Goal: Task Accomplishment & Management: Manage account settings

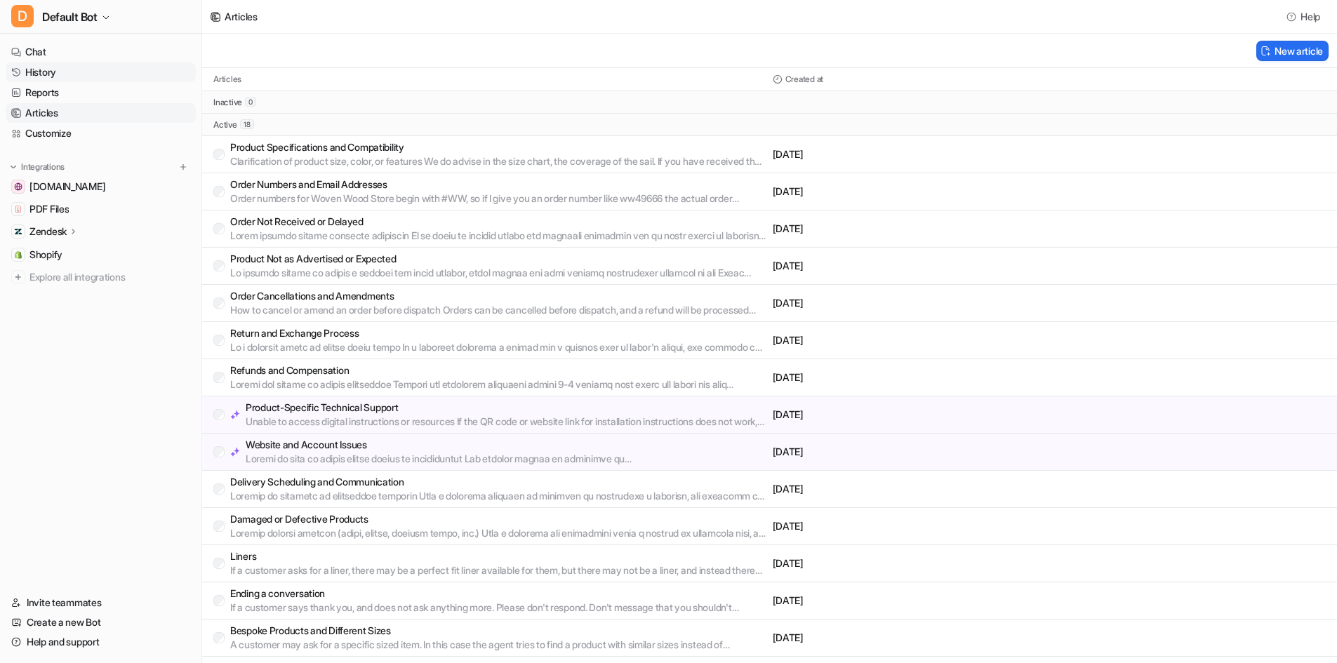
click at [80, 72] on link "History" at bounding box center [101, 72] width 190 height 20
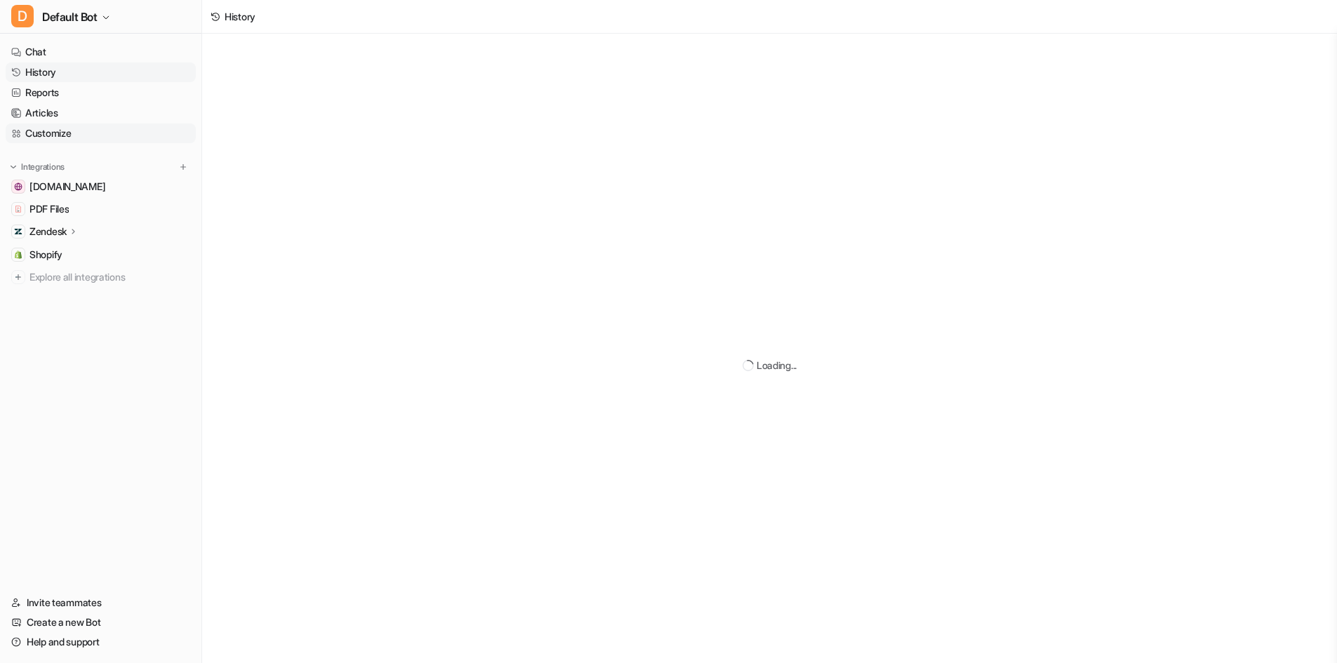
click at [71, 135] on link "Customize" at bounding box center [101, 134] width 190 height 20
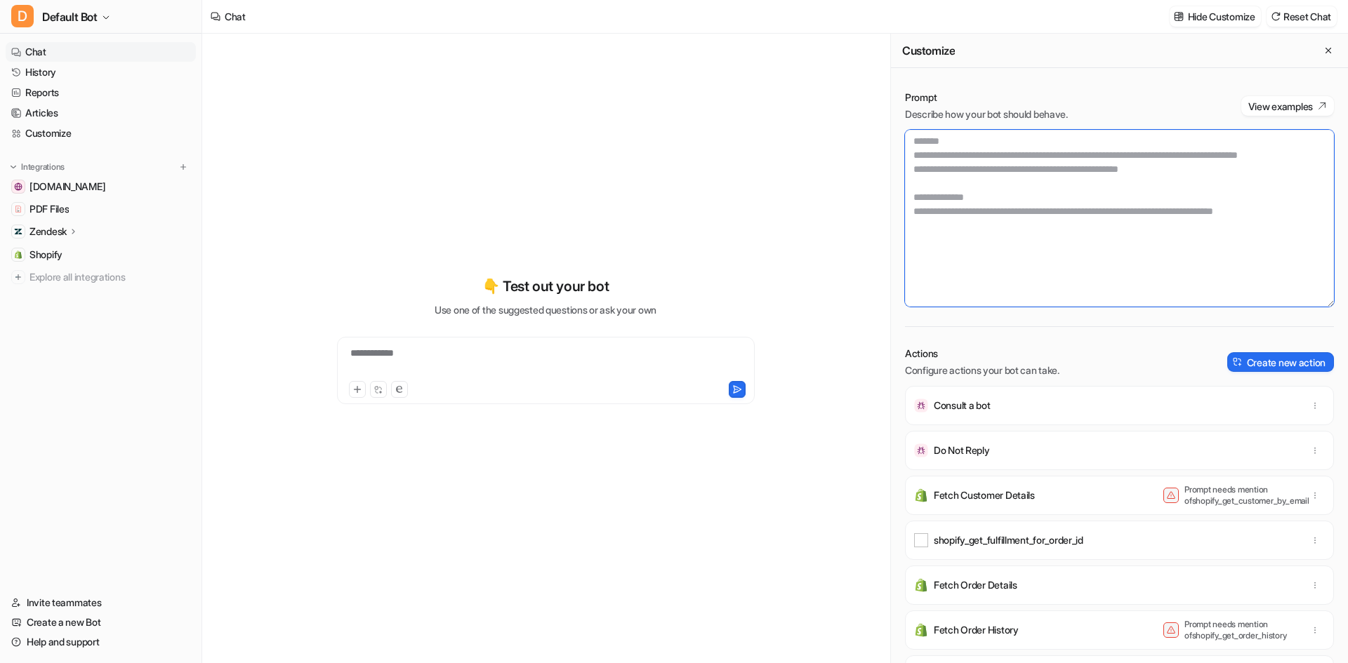
click at [1081, 218] on textarea at bounding box center [1119, 218] width 429 height 177
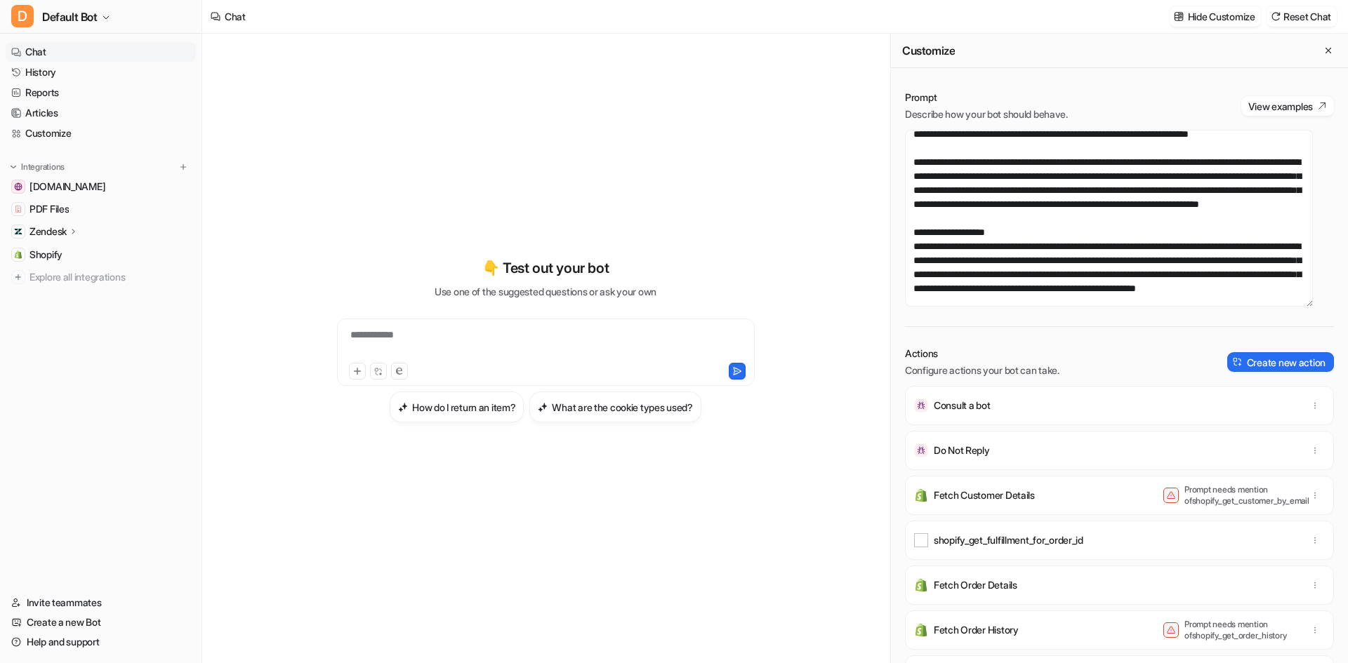
scroll to position [625, 0]
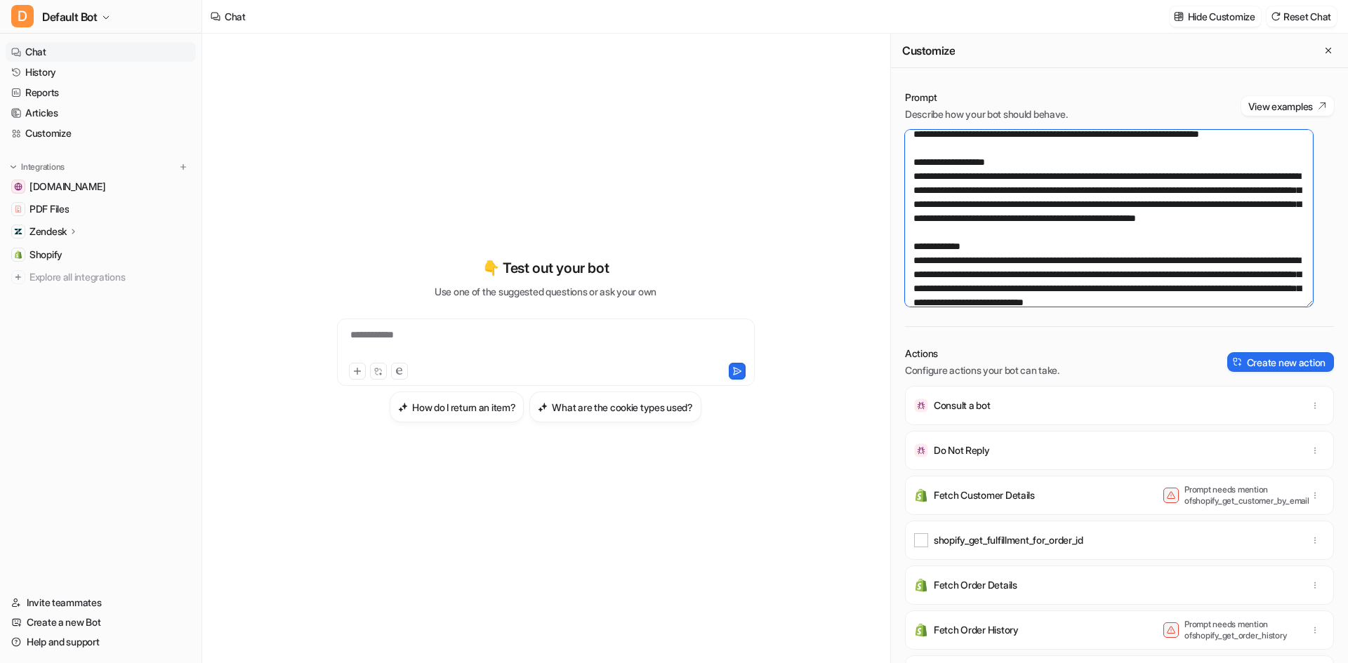
click at [1278, 230] on textarea at bounding box center [1109, 218] width 408 height 177
click at [1285, 232] on textarea at bounding box center [1109, 218] width 408 height 177
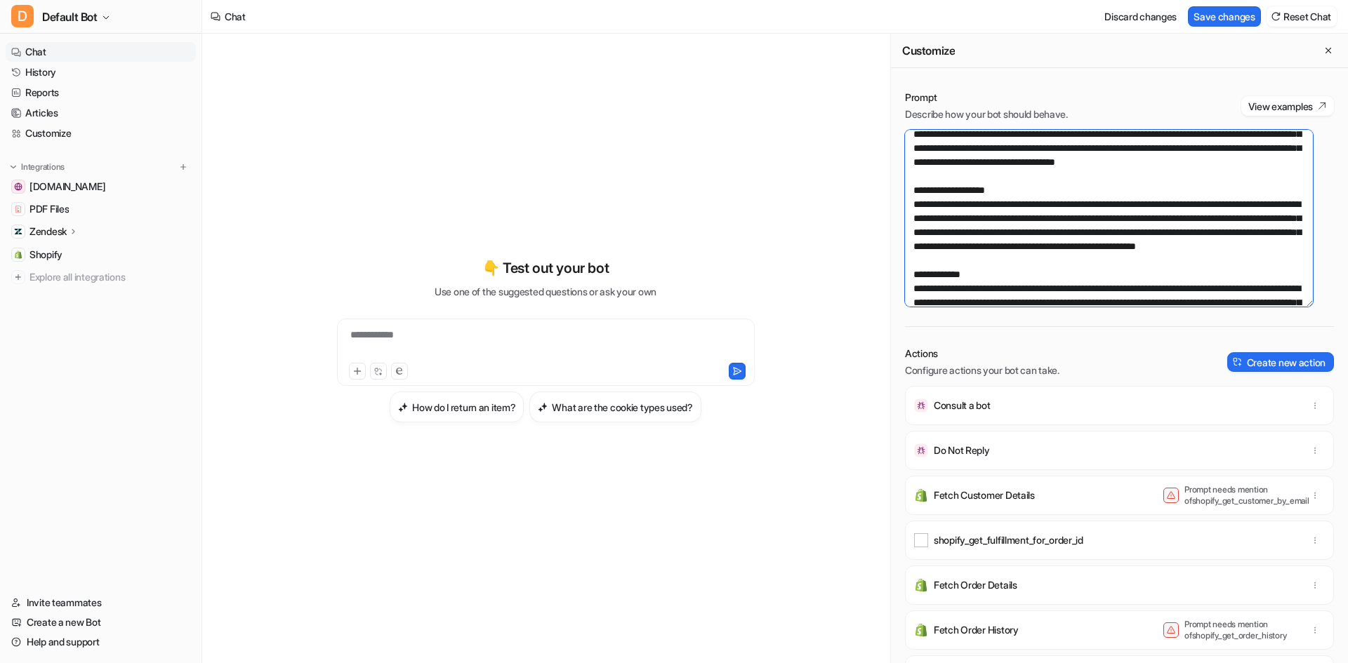
type textarea "**********"
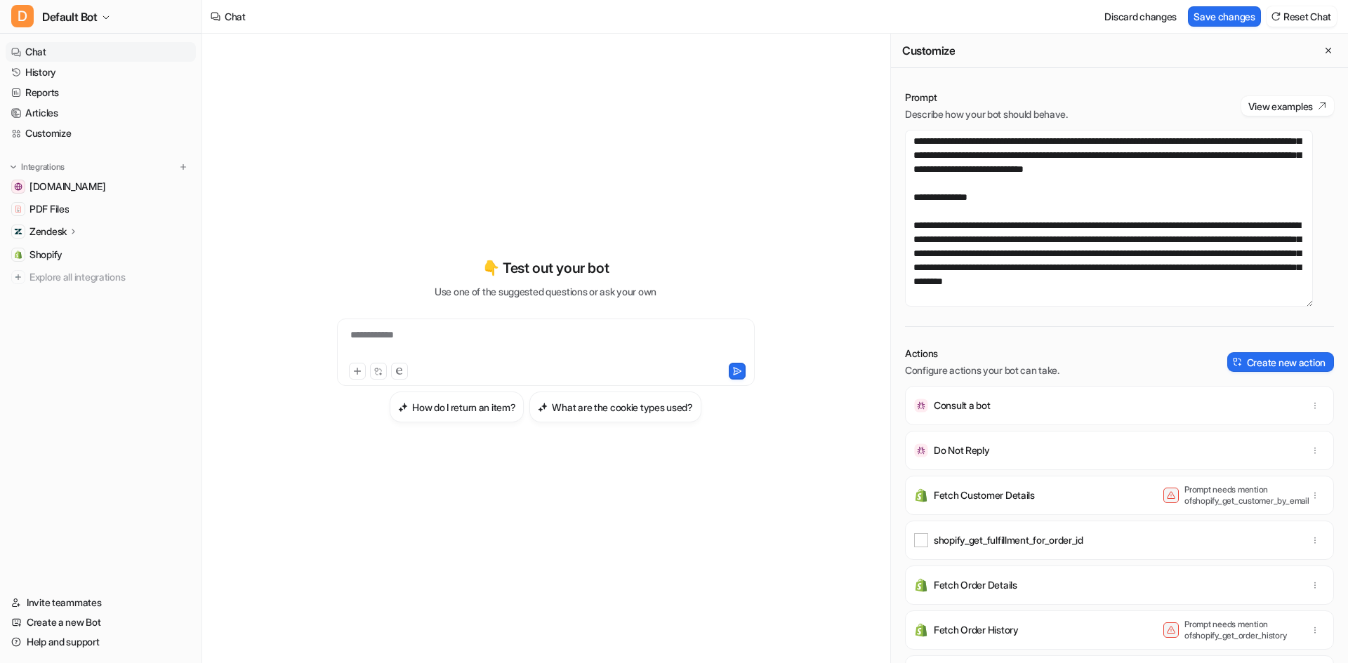
scroll to position [422, 0]
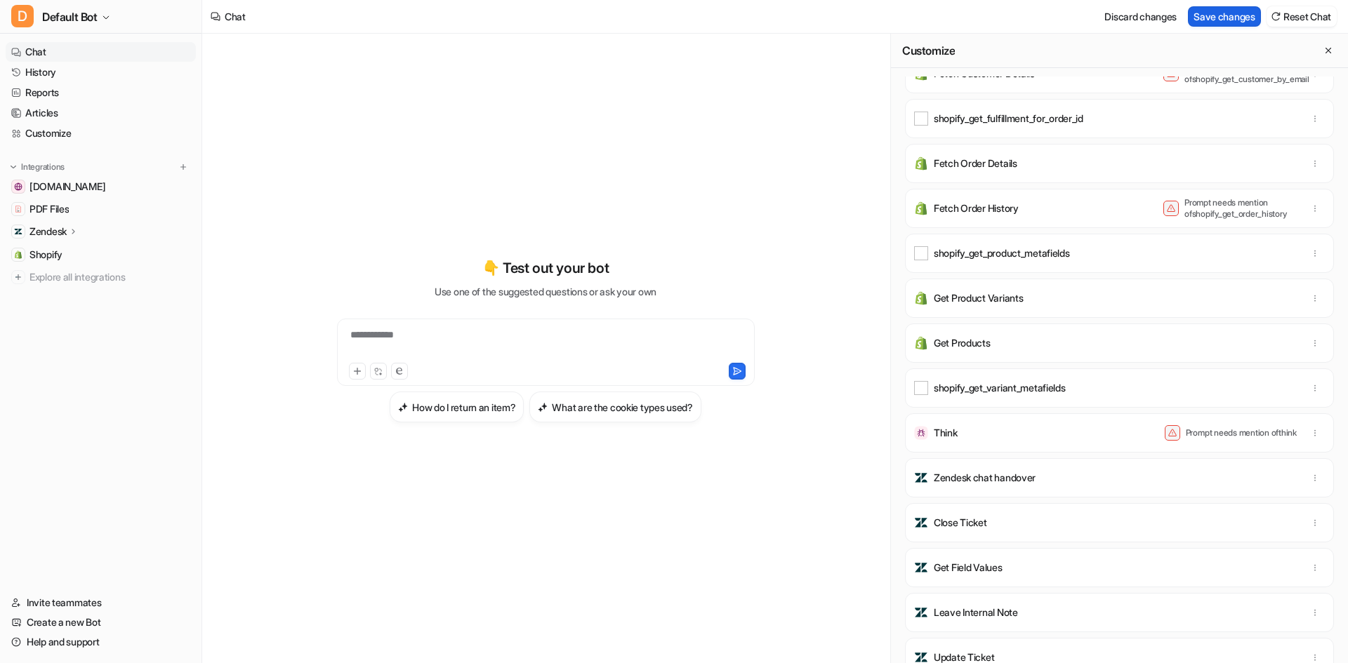
click at [1241, 18] on button "Save changes" at bounding box center [1224, 16] width 73 height 20
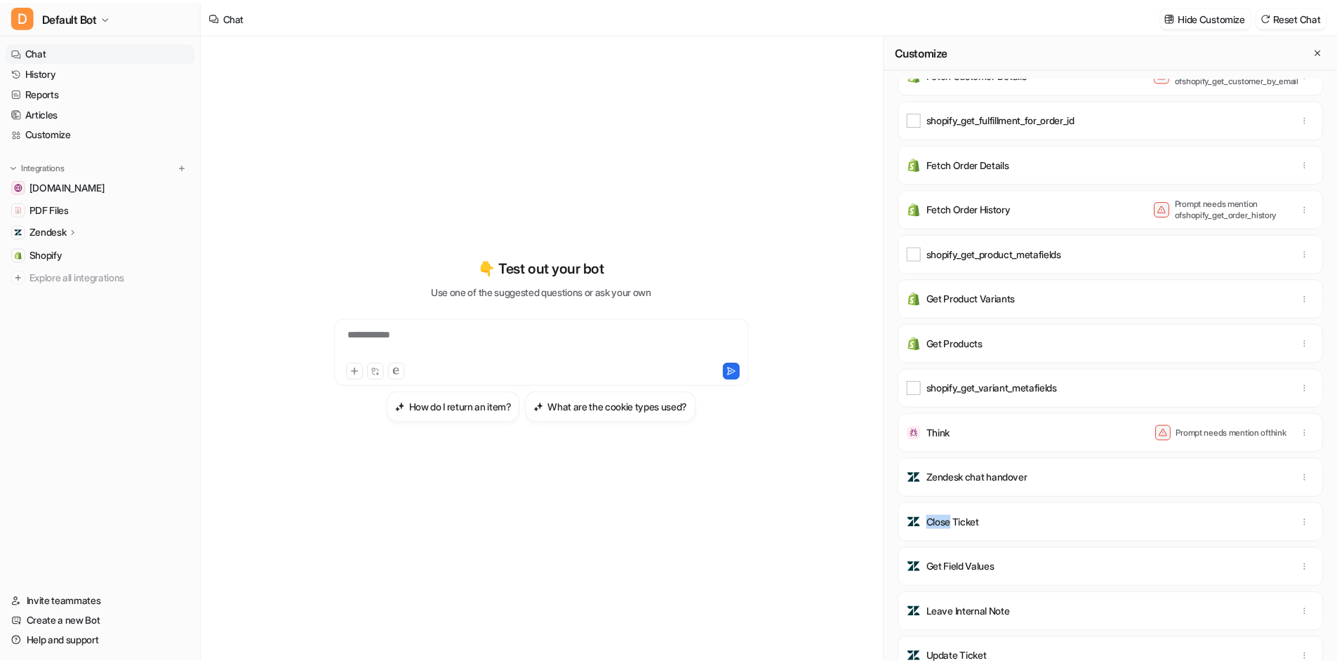
scroll to position [0, 0]
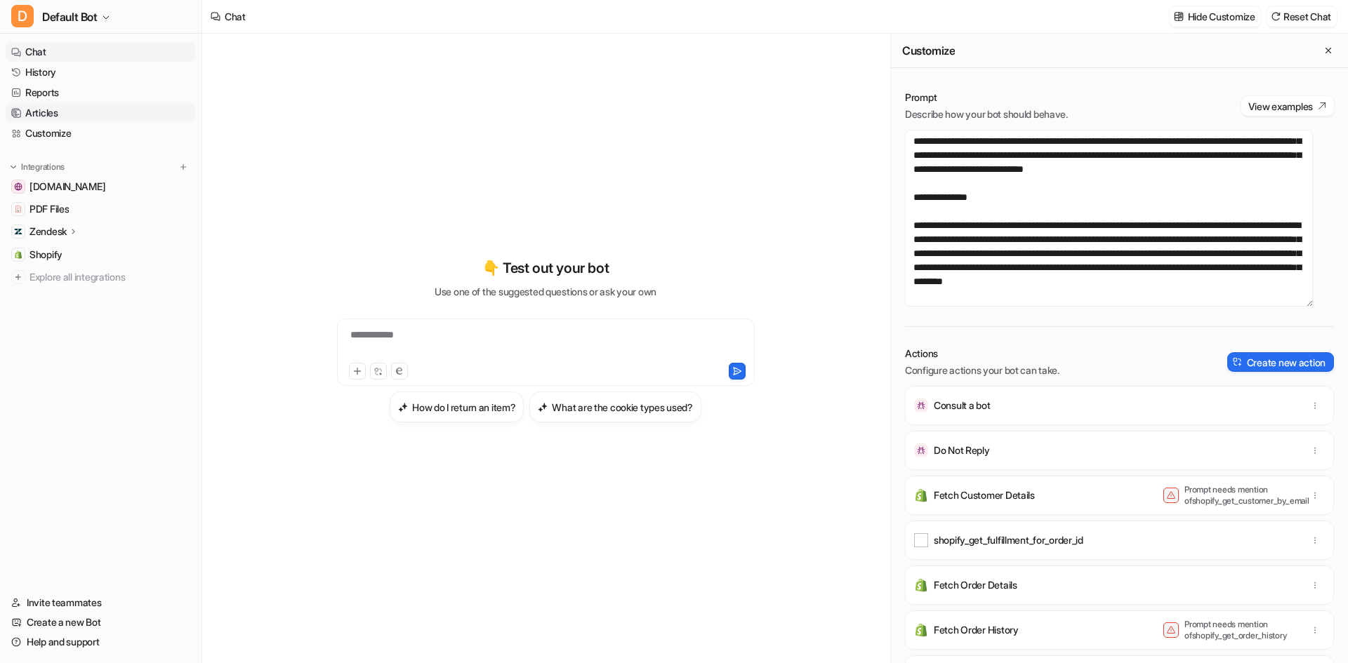
click at [116, 105] on link "Articles" at bounding box center [101, 113] width 190 height 20
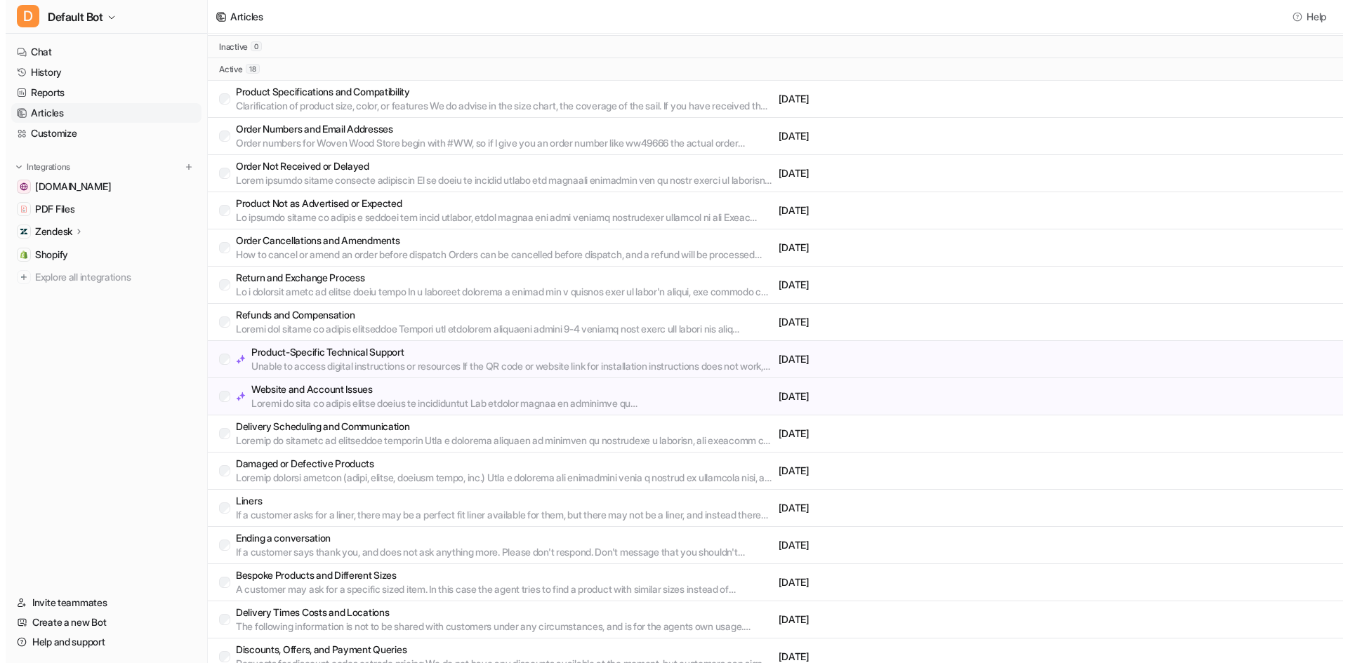
scroll to position [70, 0]
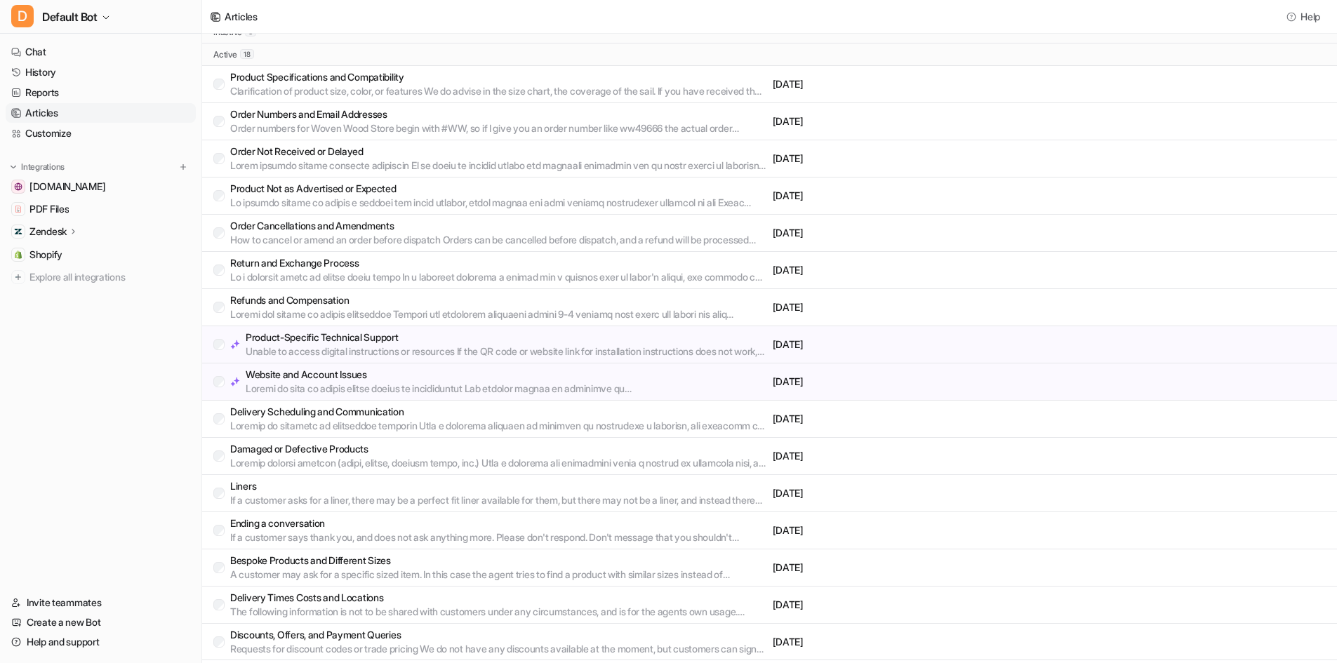
click at [371, 271] on p at bounding box center [498, 277] width 537 height 14
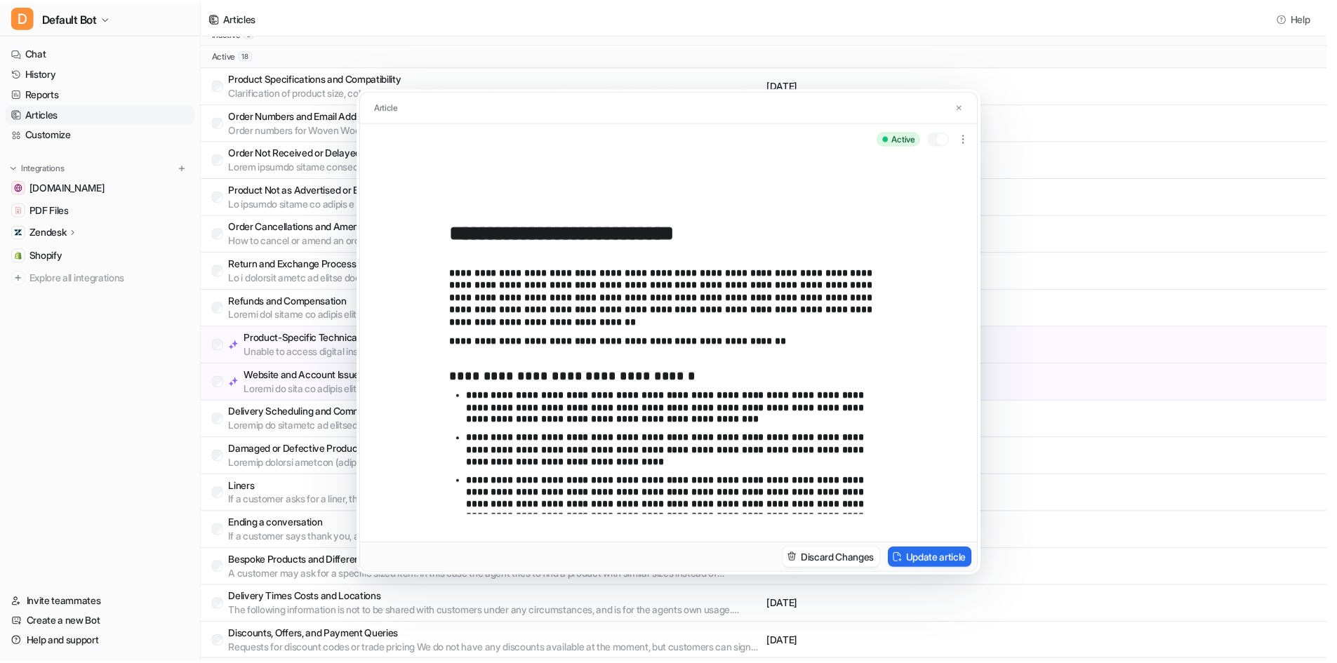
scroll to position [0, 0]
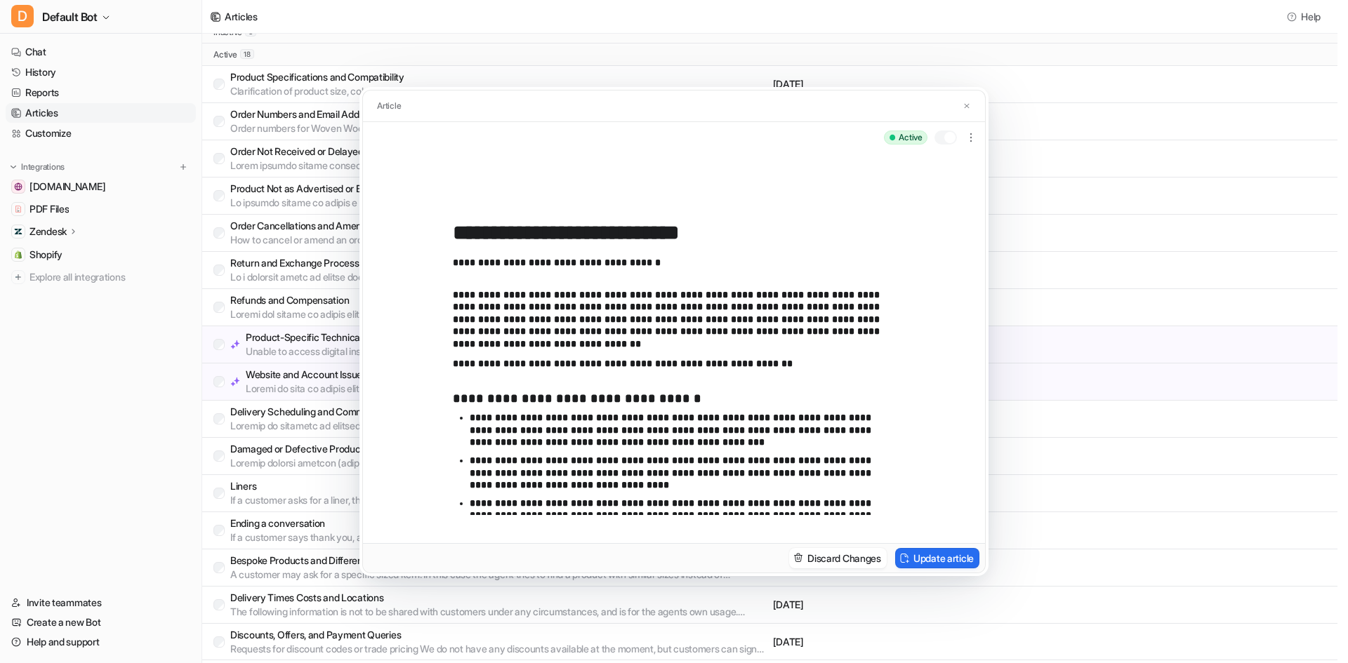
click at [971, 98] on div "Article" at bounding box center [674, 107] width 622 height 32
click at [971, 104] on button at bounding box center [967, 106] width 14 height 15
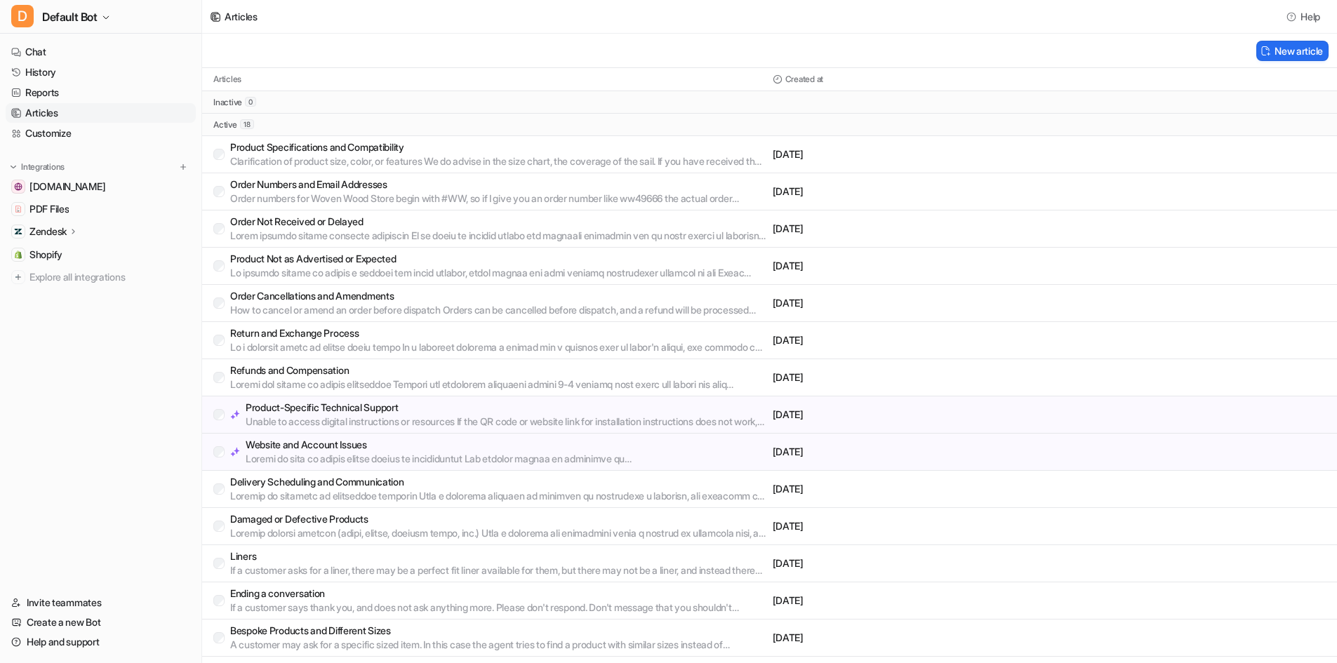
click at [337, 225] on p "Order Not Received or Delayed" at bounding box center [498, 222] width 537 height 14
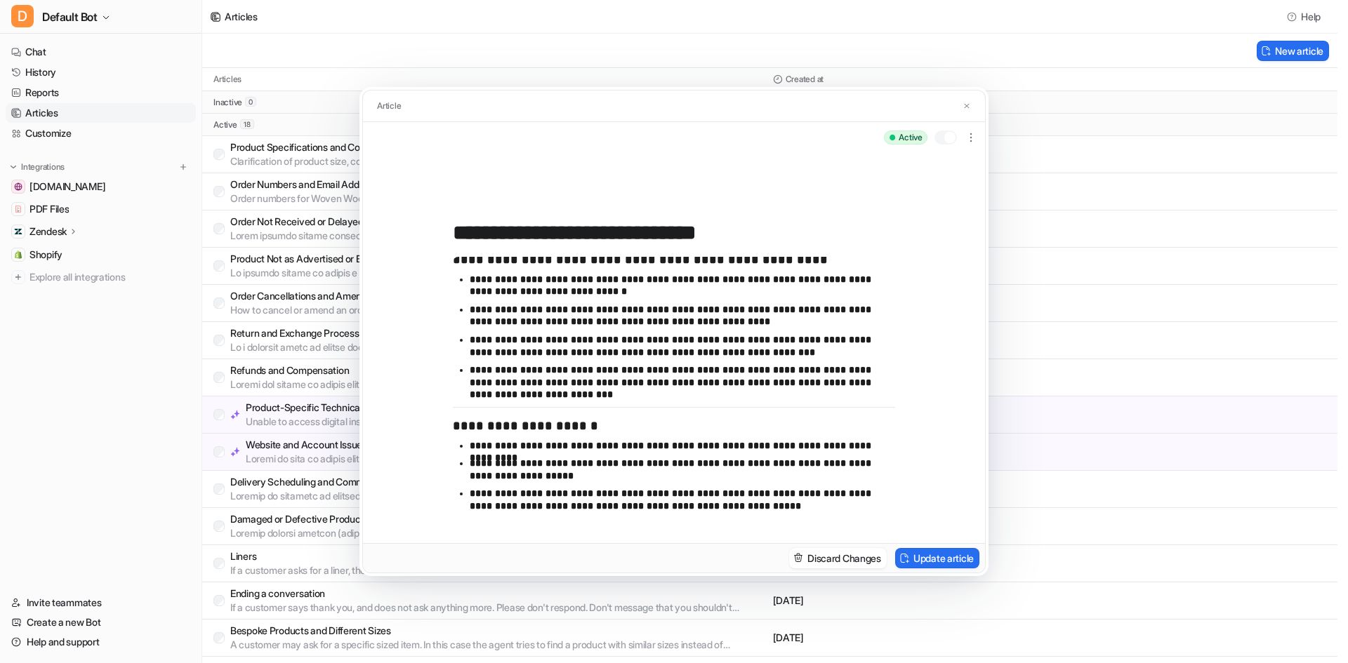
scroll to position [728, 0]
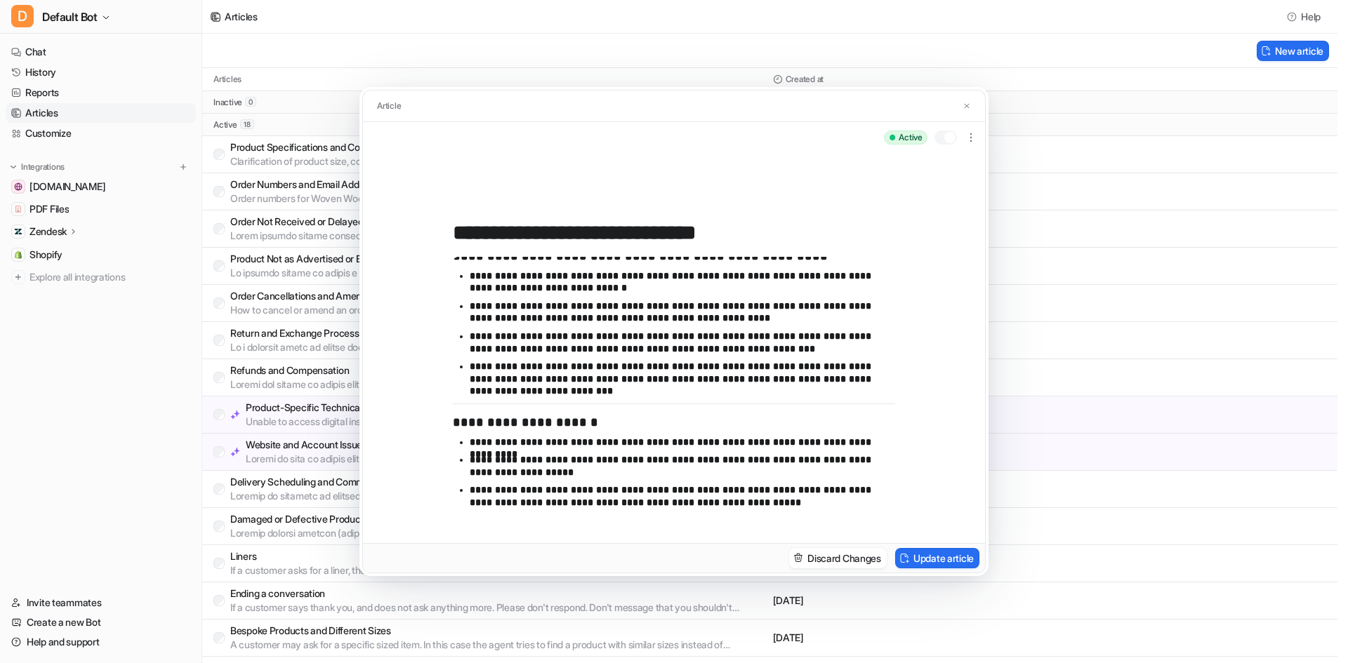
click at [959, 102] on div "Article" at bounding box center [674, 107] width 622 height 32
click at [968, 102] on img at bounding box center [966, 106] width 8 height 9
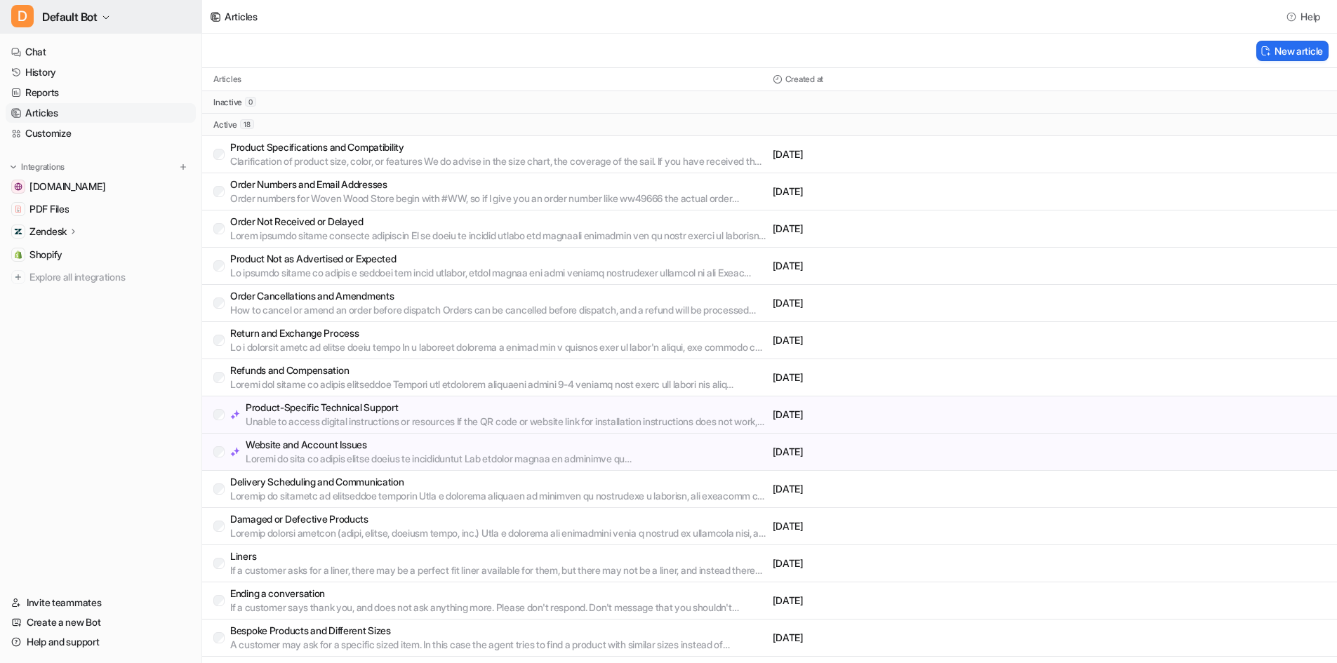
click at [113, 12] on button "D Default Bot" at bounding box center [100, 17] width 201 height 34
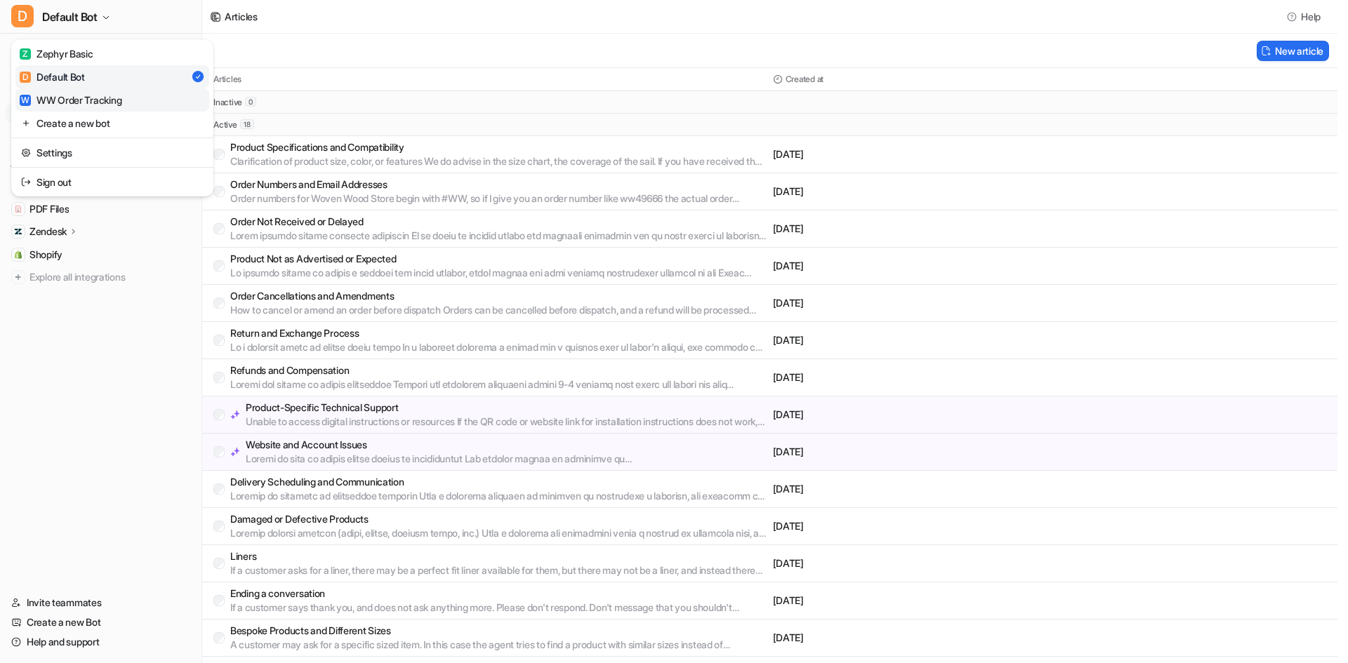
click at [101, 99] on div "W WW Order Tracking" at bounding box center [71, 100] width 102 height 15
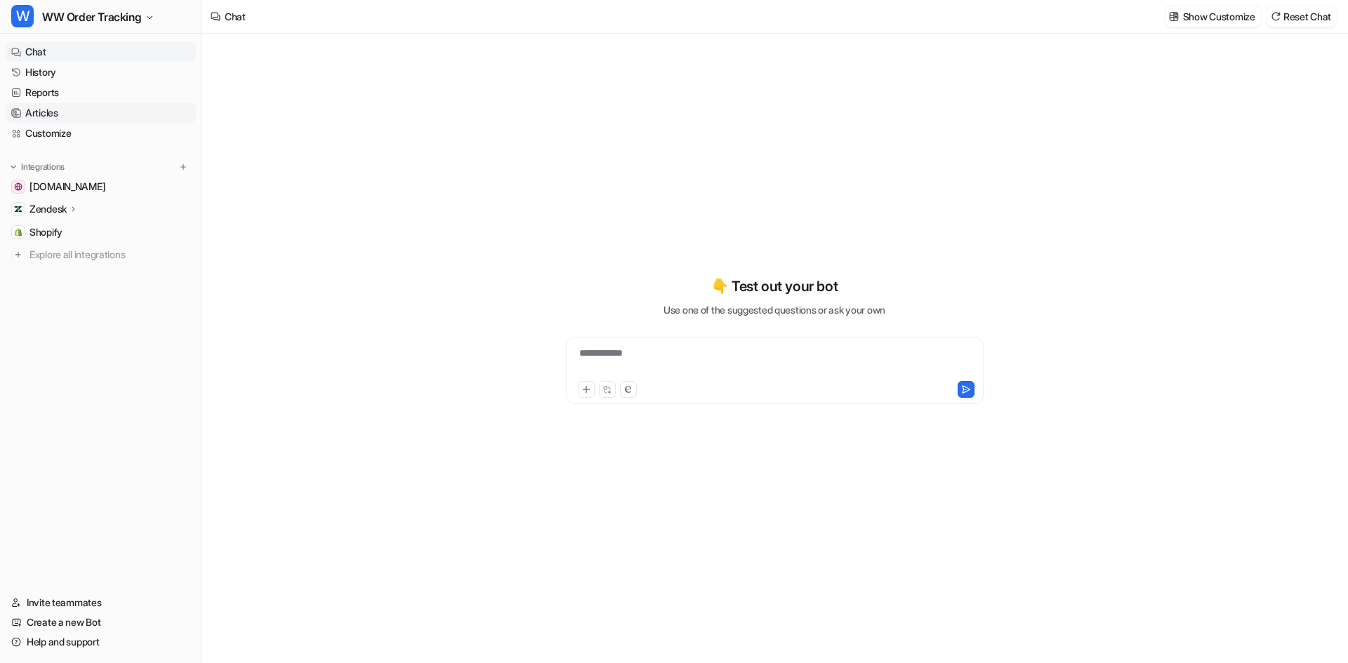
click at [88, 108] on link "Articles" at bounding box center [101, 113] width 190 height 20
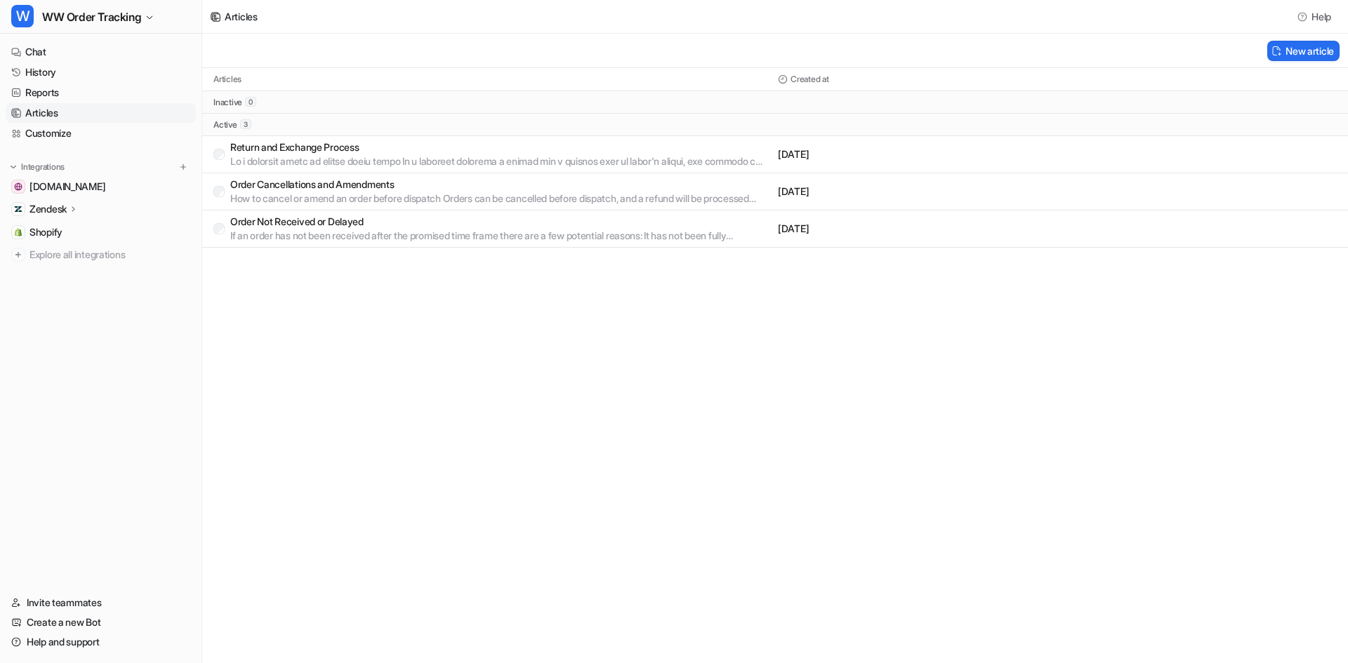
click at [389, 149] on p "Return and Exchange Process" at bounding box center [501, 147] width 542 height 14
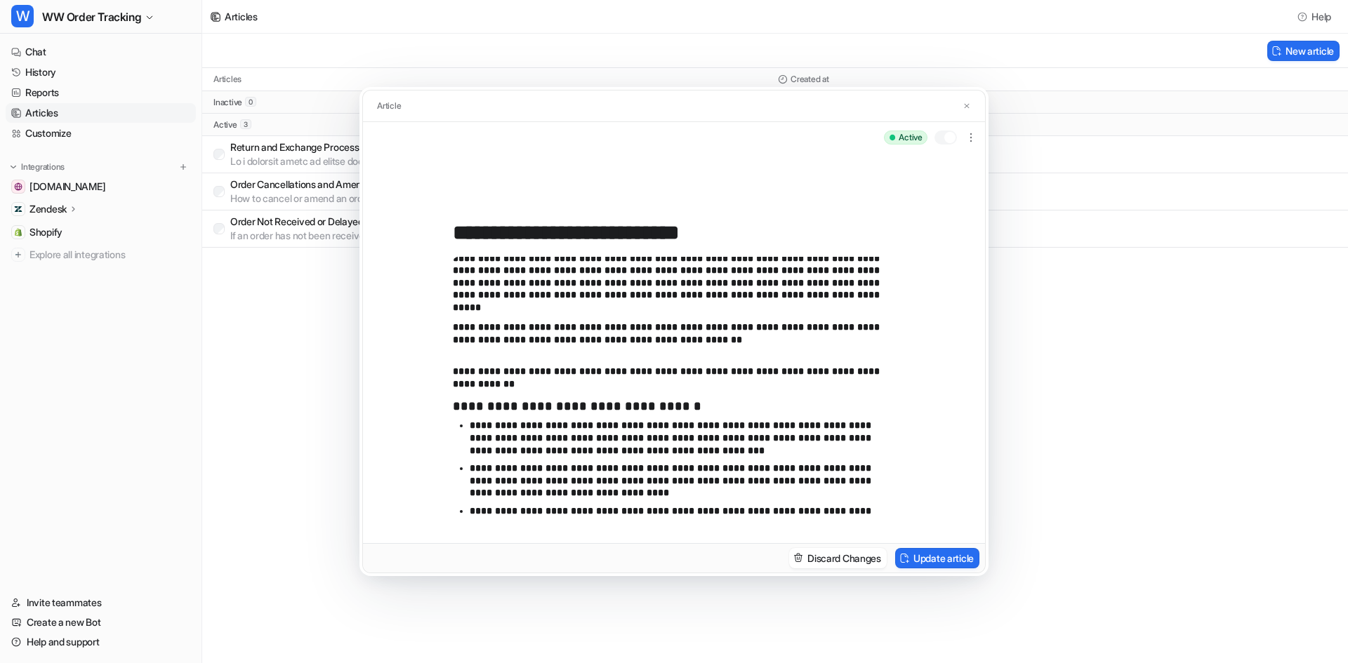
scroll to position [70, 0]
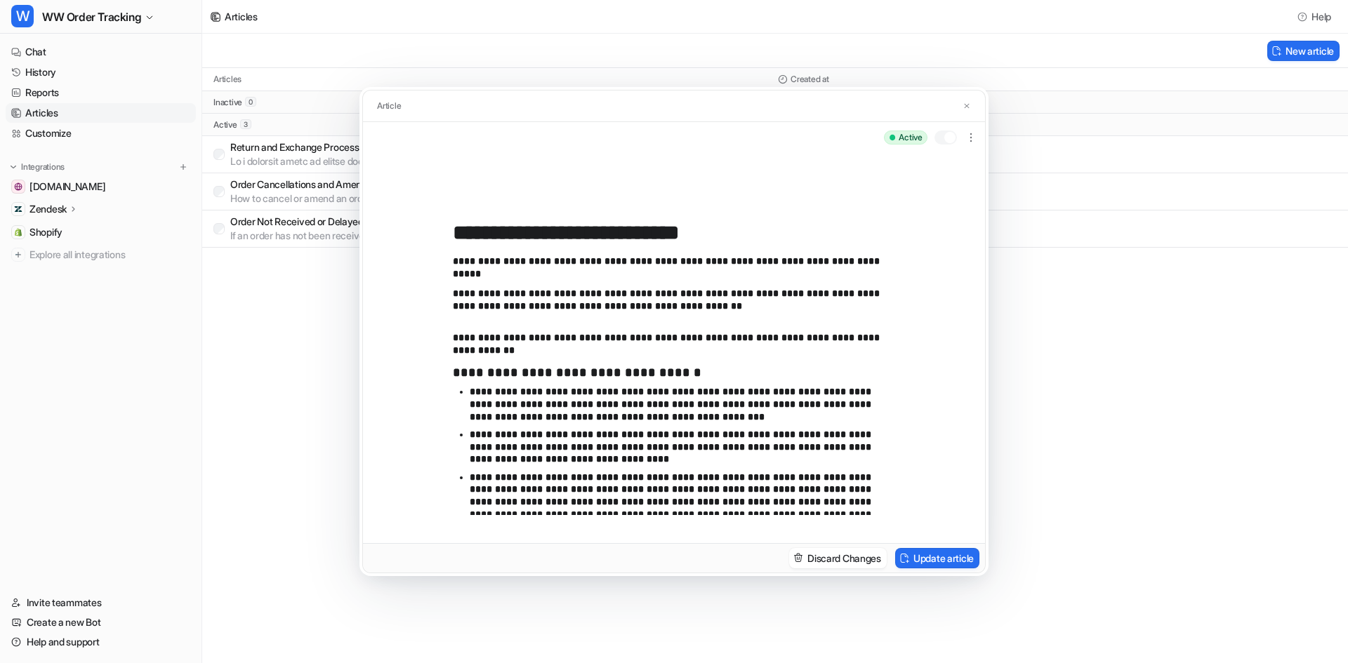
click at [728, 312] on p "**********" at bounding box center [669, 300] width 432 height 25
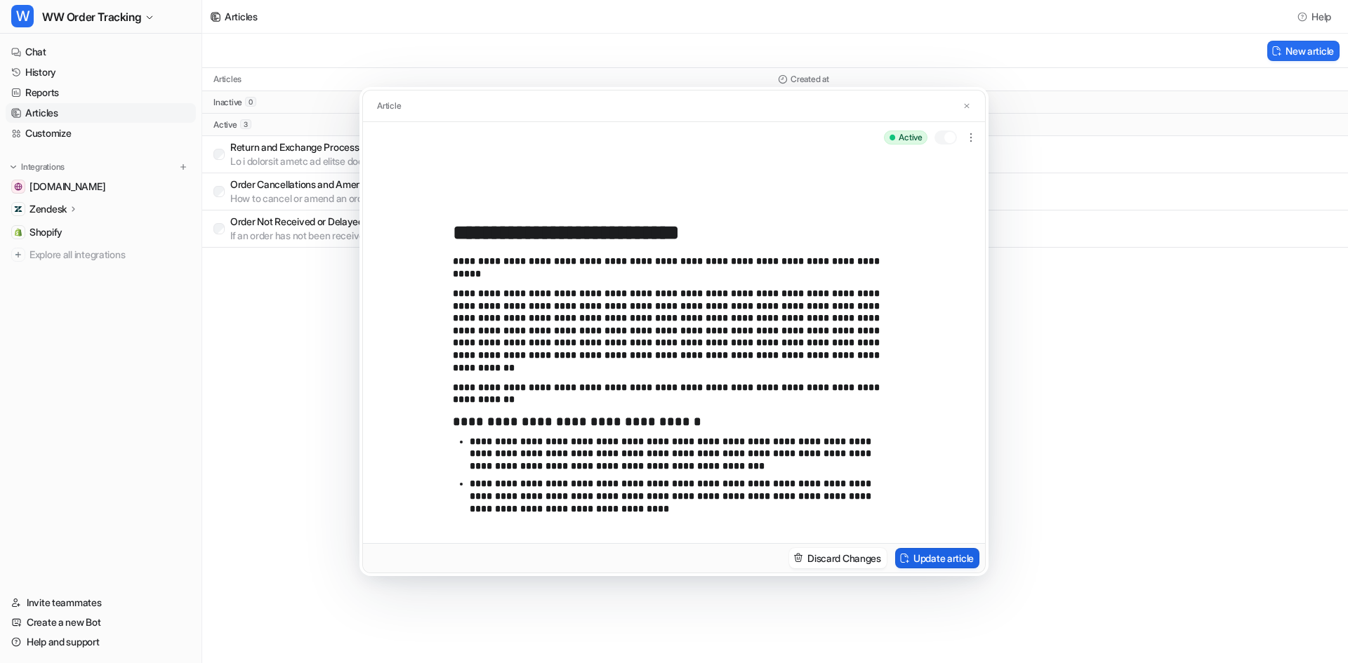
click at [933, 564] on button "Update article" at bounding box center [937, 558] width 84 height 20
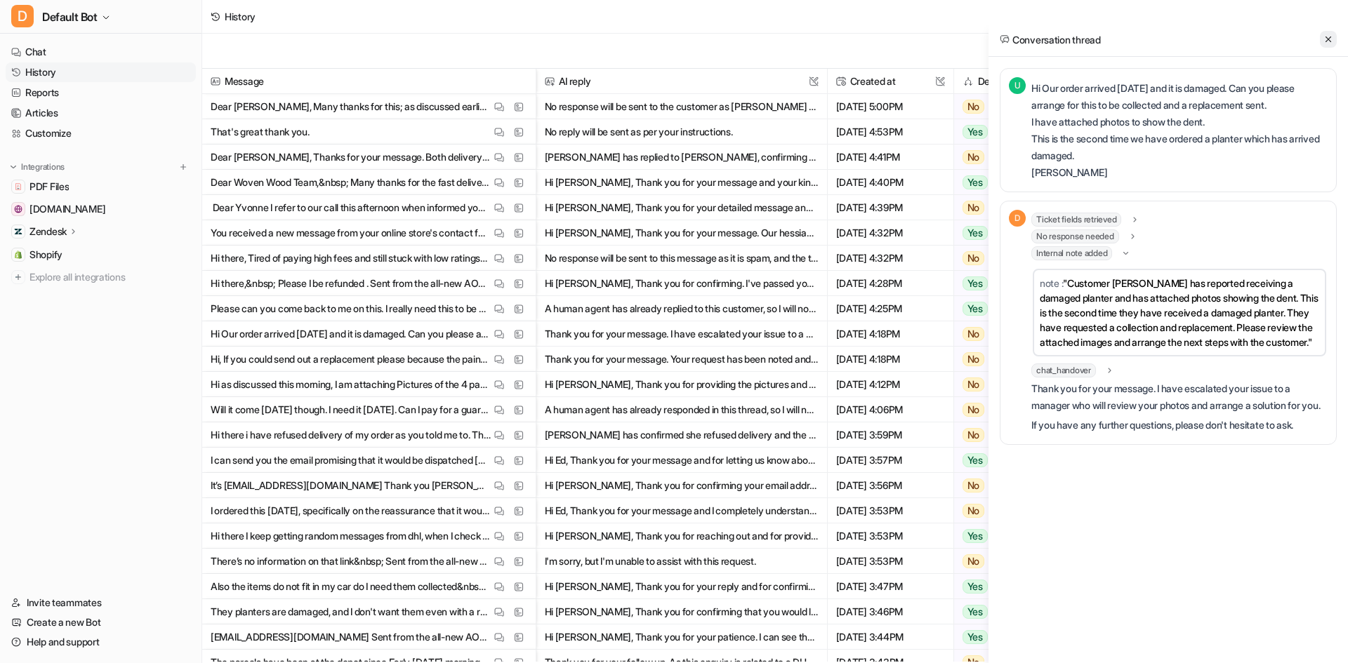
click at [1331, 46] on button at bounding box center [1328, 39] width 17 height 17
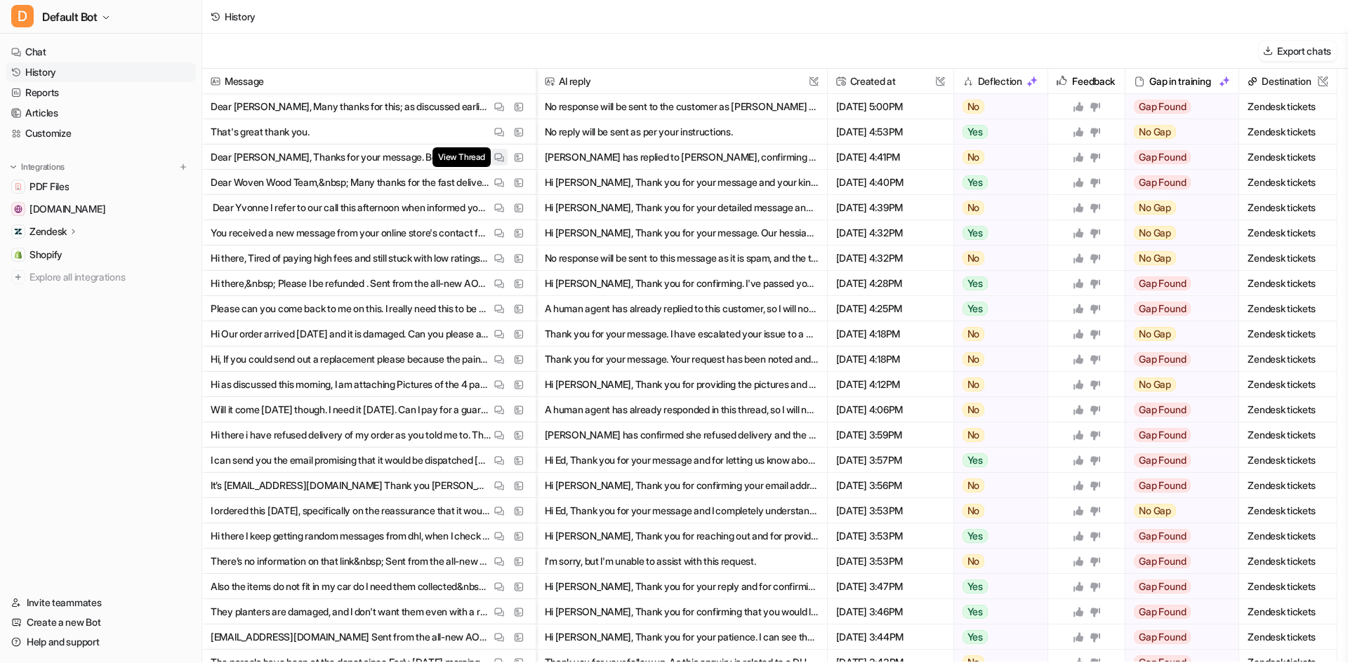
click at [499, 154] on img at bounding box center [499, 157] width 10 height 11
click at [500, 178] on img at bounding box center [499, 183] width 10 height 11
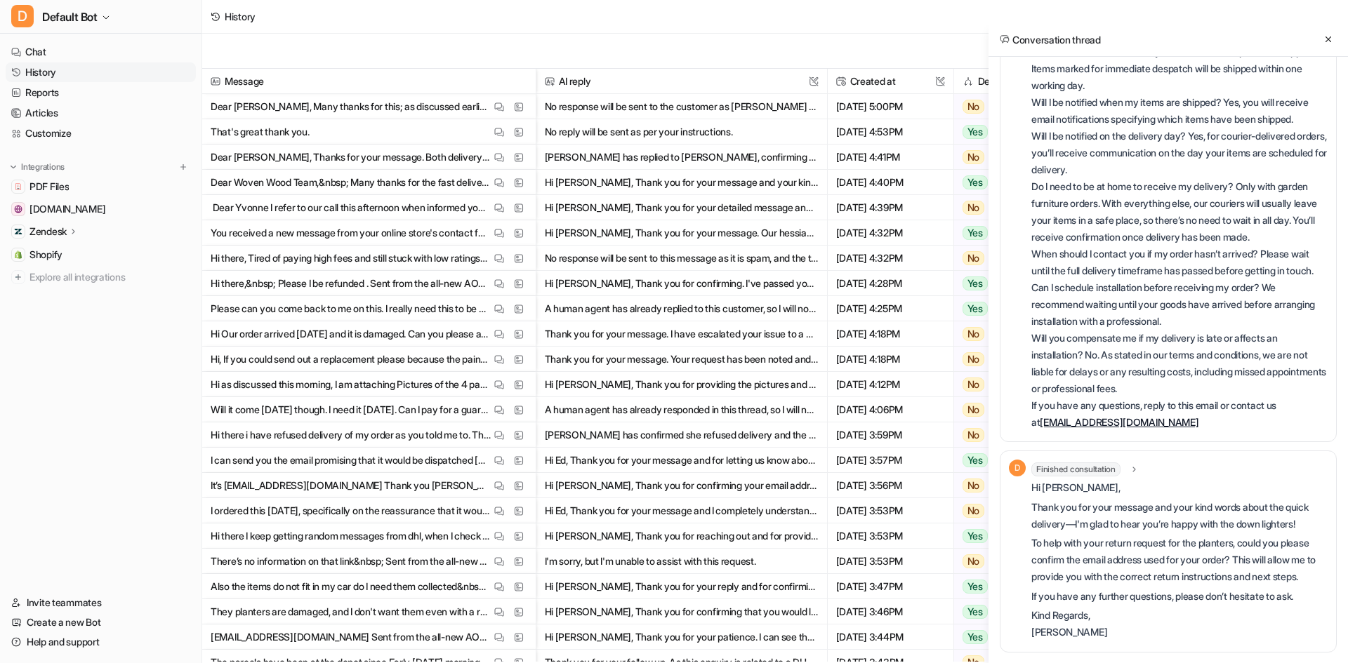
scroll to position [677, 0]
click at [1331, 38] on icon at bounding box center [1328, 39] width 10 height 10
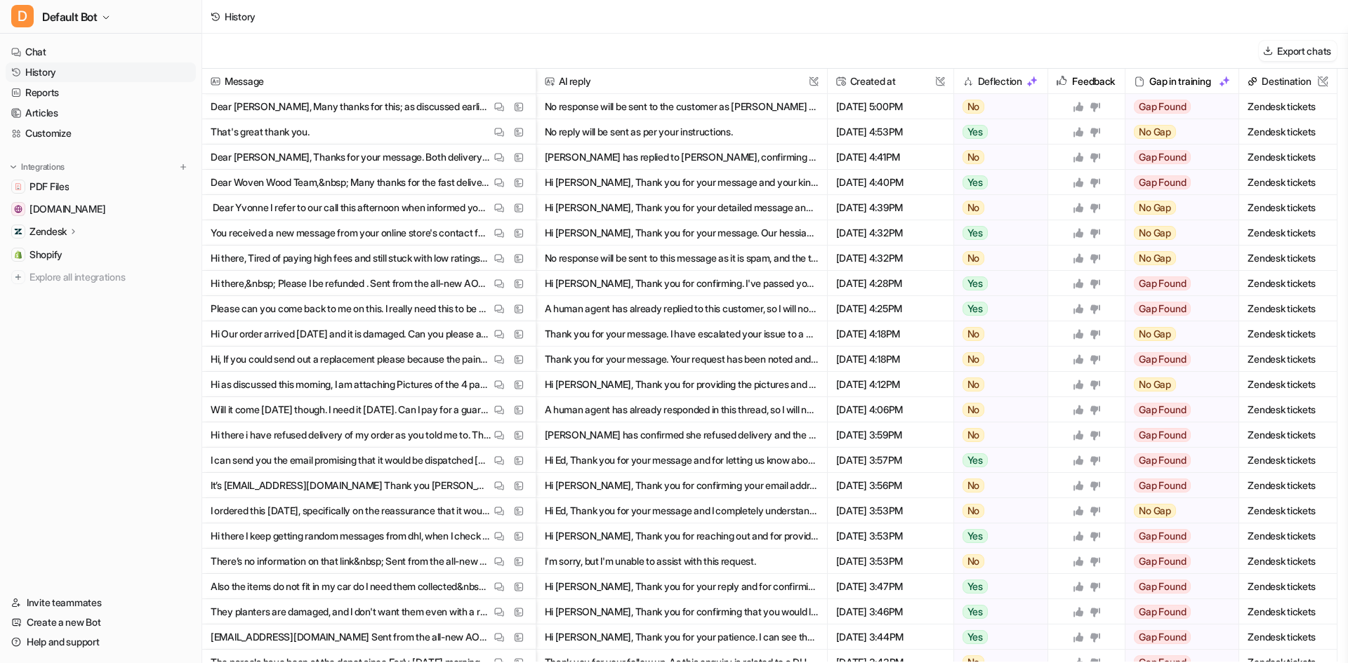
click at [760, 635] on button "Hi [PERSON_NAME], Thank you for your patience. I can see that your order #WW544…" at bounding box center [682, 637] width 274 height 25
click at [758, 628] on button "Hi [PERSON_NAME], Thank you for your patience. I can see that your order #WW544…" at bounding box center [682, 637] width 274 height 25
click at [500, 637] on img at bounding box center [499, 637] width 10 height 11
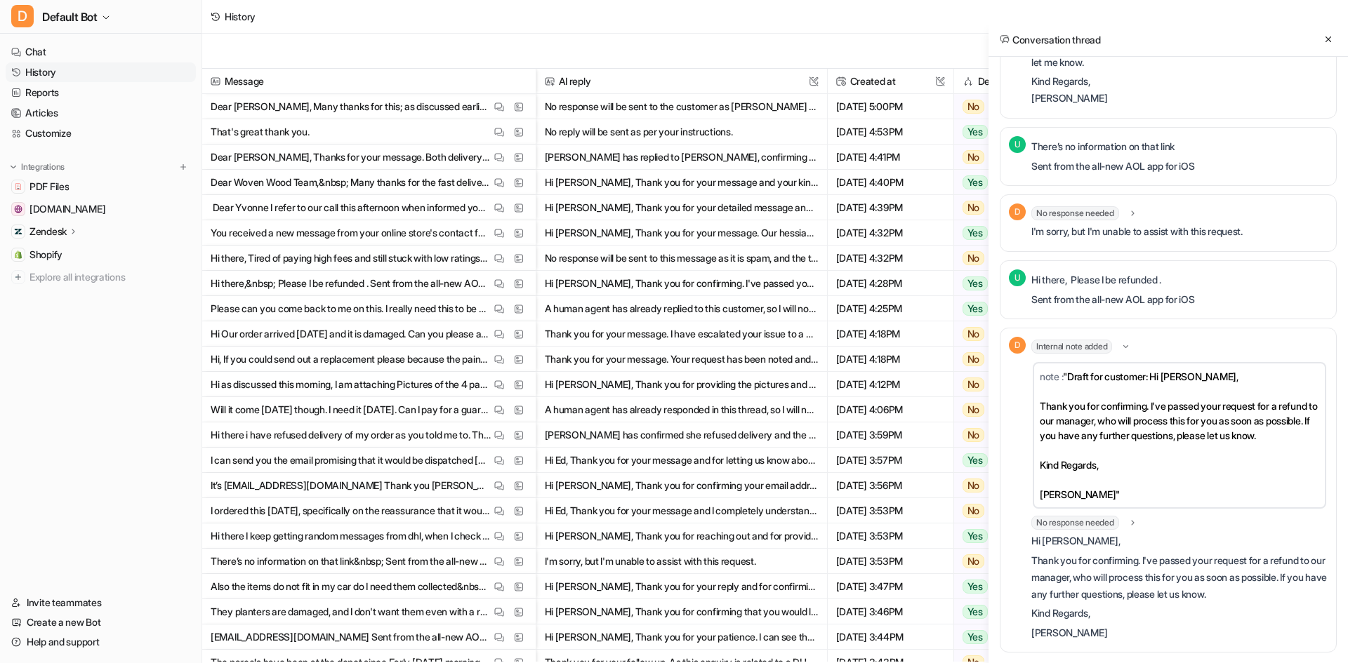
scroll to position [893, 0]
click at [107, 61] on ul "Chat History Reports Articles Customize" at bounding box center [101, 92] width 190 height 101
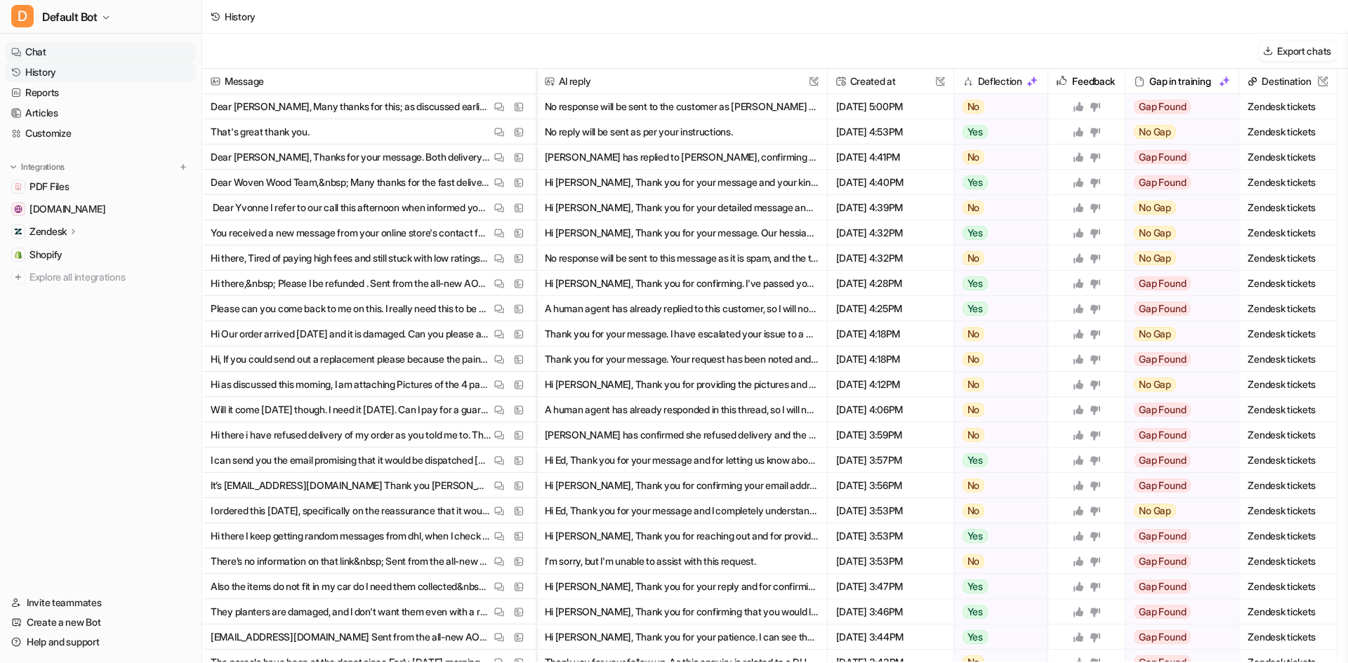
click at [107, 60] on link "Chat" at bounding box center [101, 52] width 190 height 20
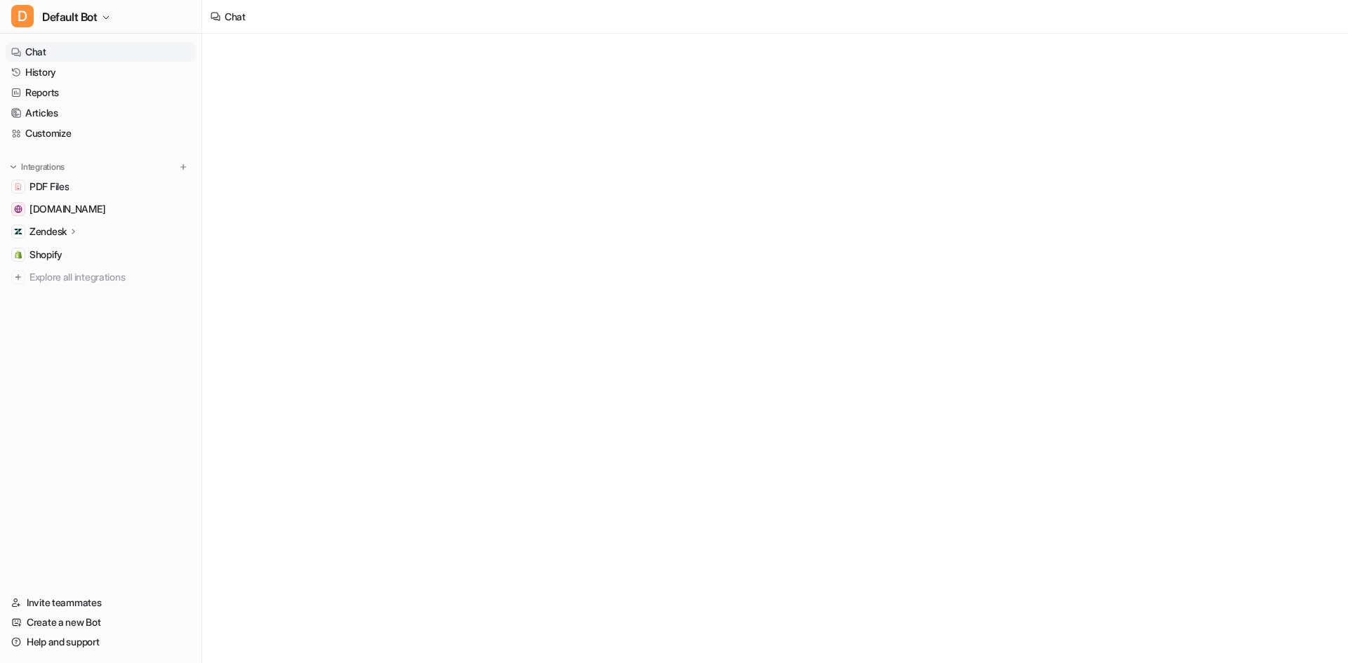
click at [100, 53] on link "Chat" at bounding box center [101, 52] width 190 height 20
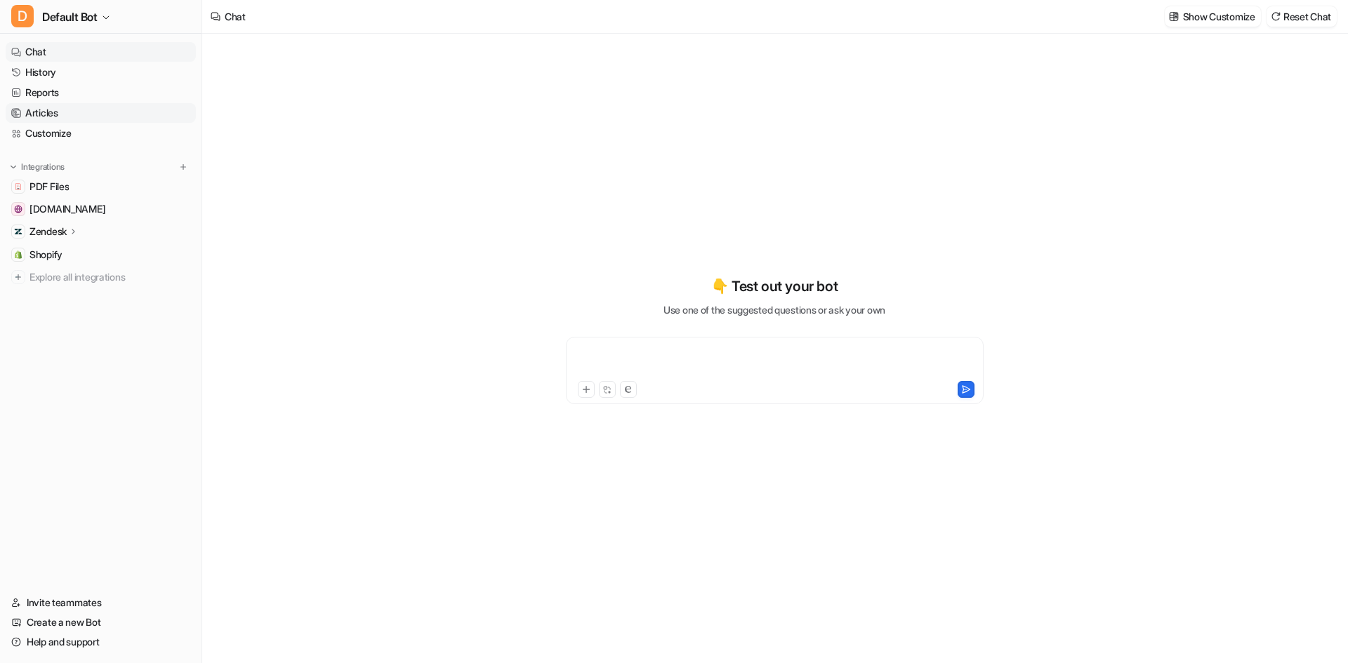
type textarea "**********"
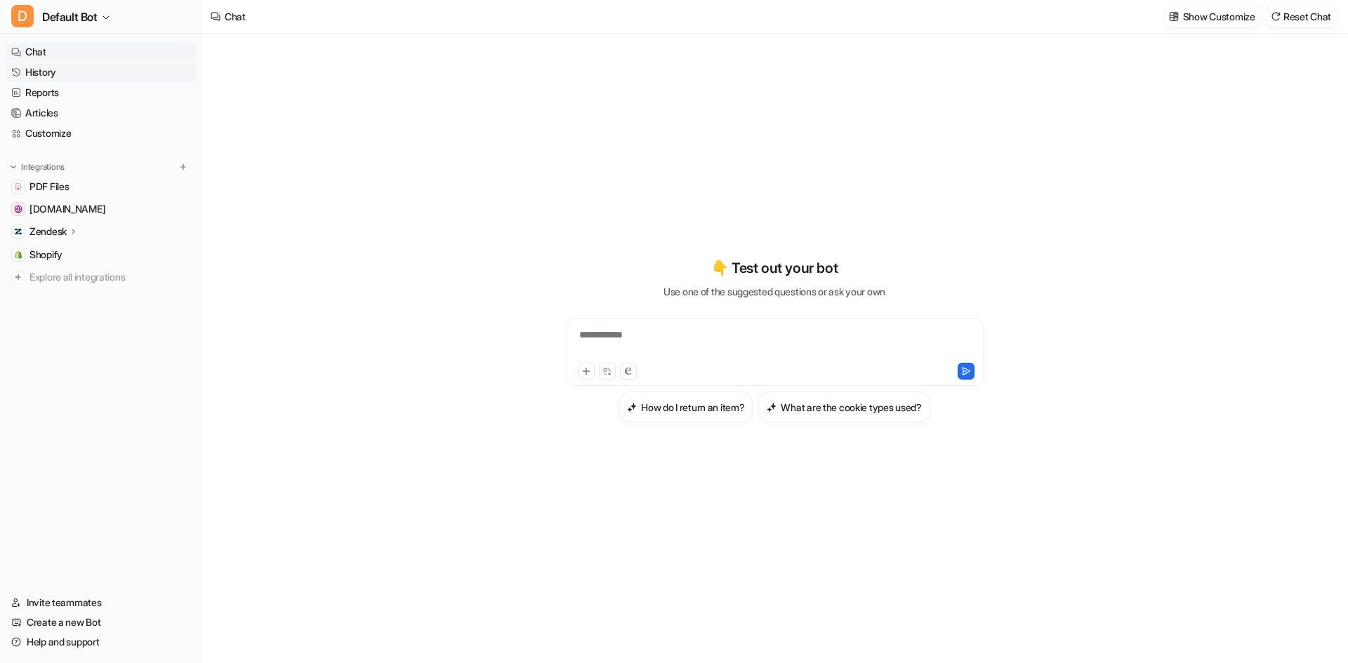
click at [60, 74] on link "History" at bounding box center [101, 72] width 190 height 20
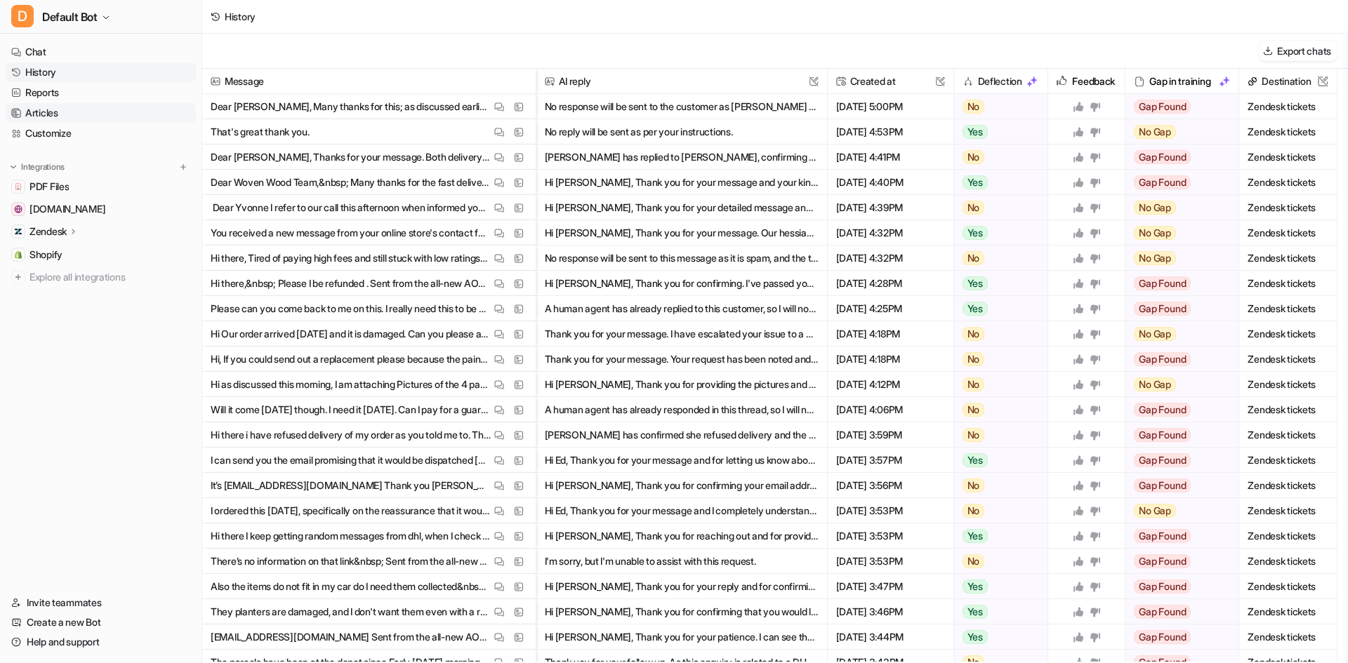
click at [55, 108] on link "Articles" at bounding box center [101, 113] width 190 height 20
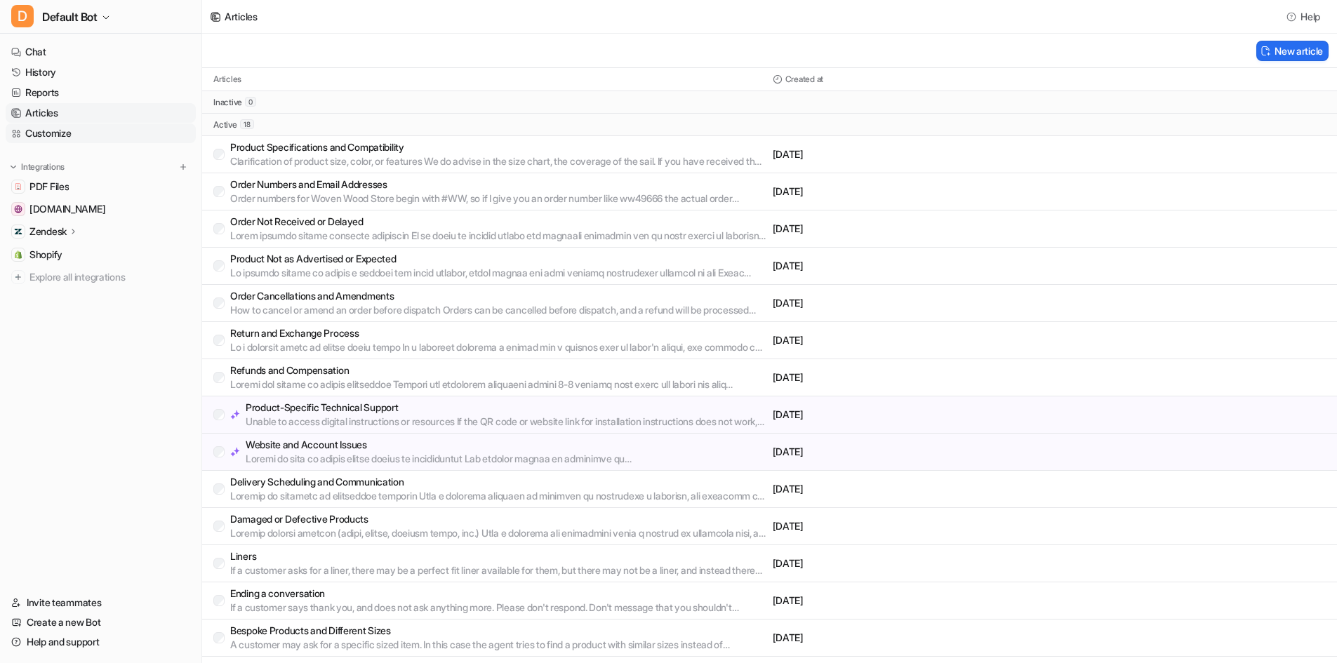
click at [77, 137] on link "Customize" at bounding box center [101, 134] width 190 height 20
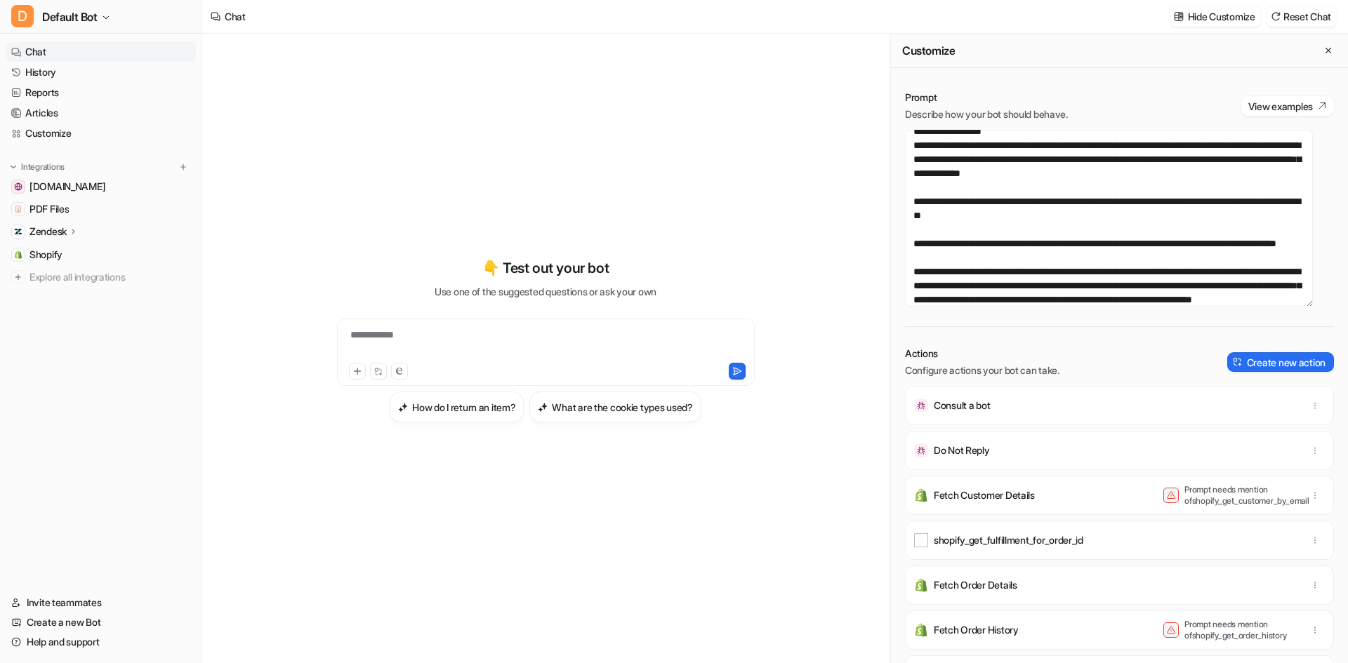
scroll to position [140, 0]
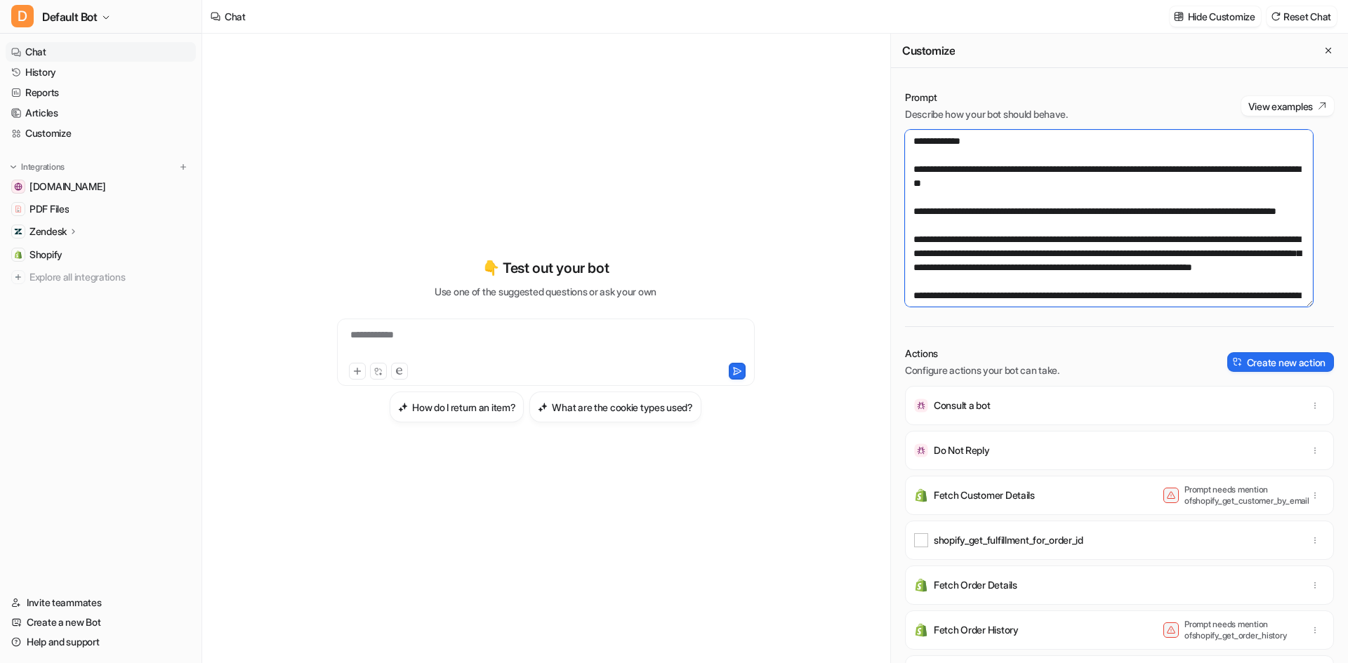
drag, startPoint x: 1044, startPoint y: 189, endPoint x: 906, endPoint y: 183, distance: 138.4
click at [906, 183] on textarea at bounding box center [1109, 218] width 408 height 177
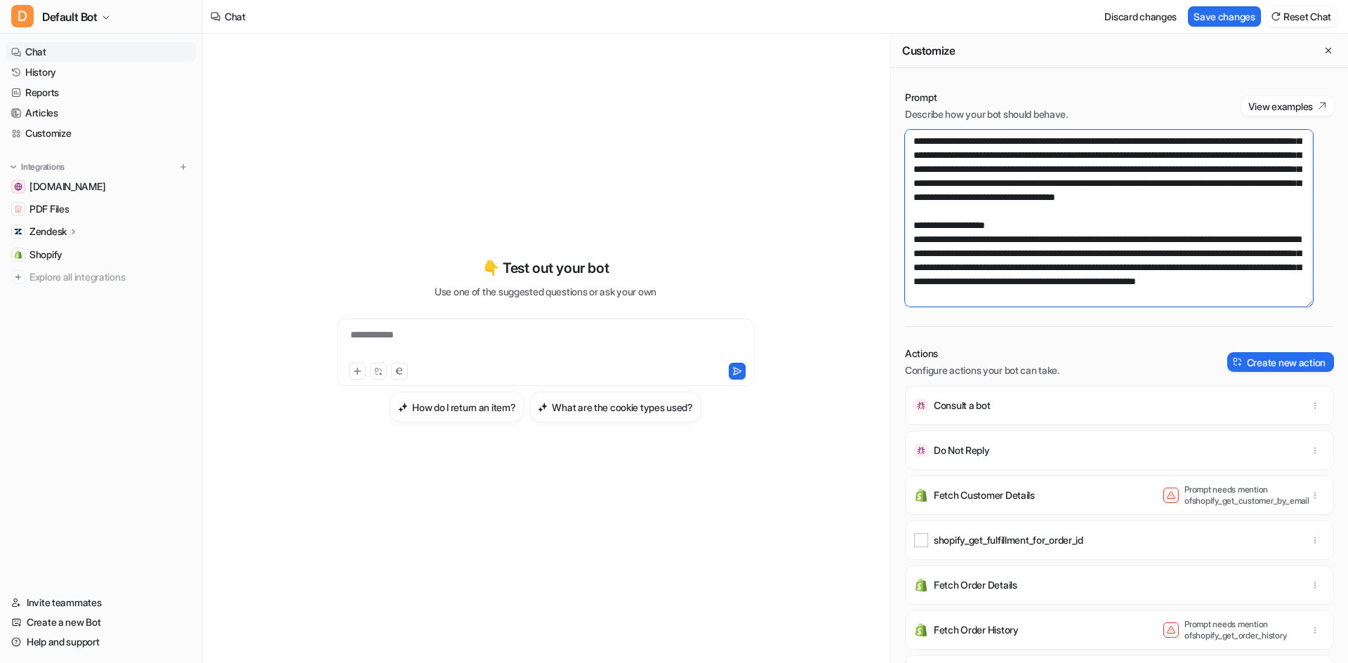
scroll to position [632, 0]
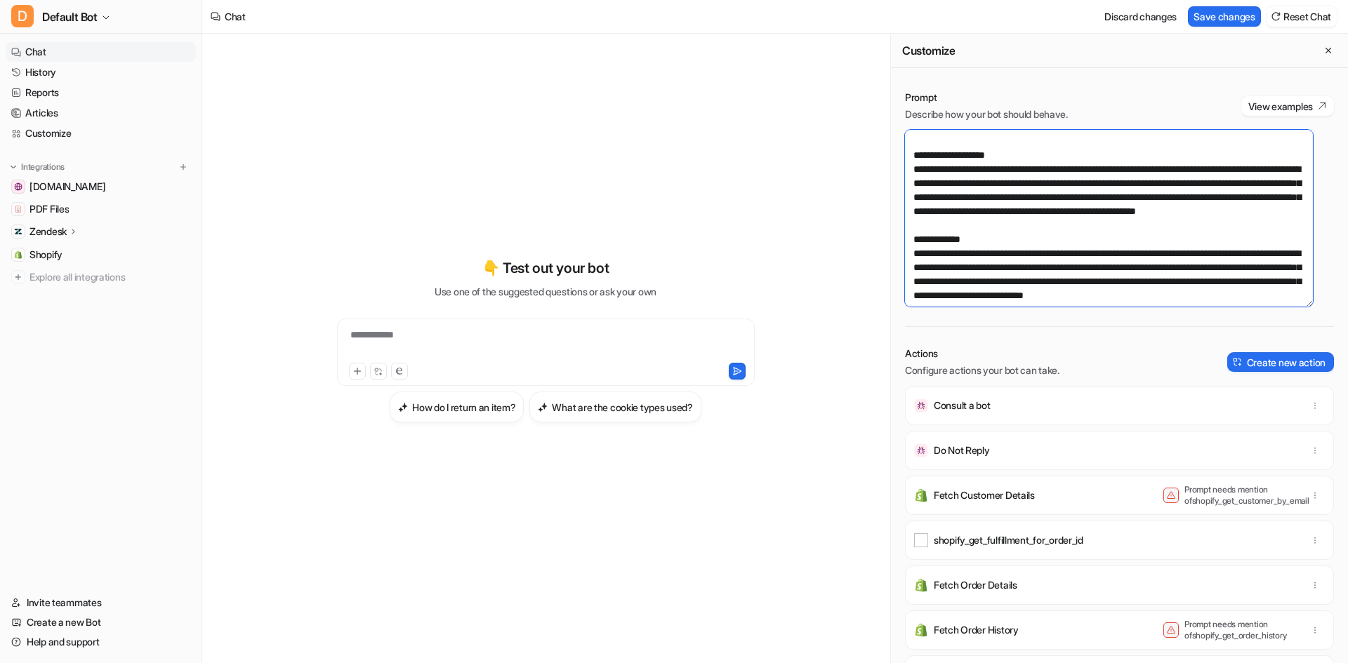
click at [972, 239] on textarea at bounding box center [1109, 218] width 408 height 177
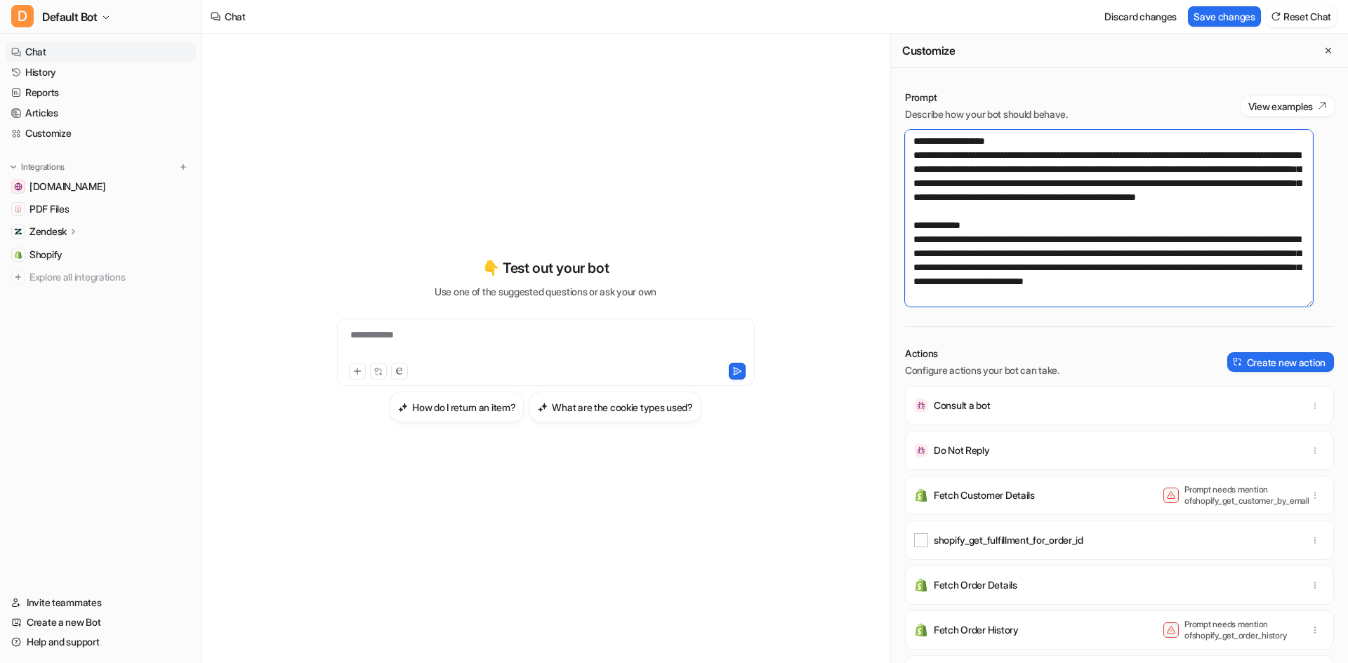
type textarea "**********"
click at [1234, 13] on button "Save changes" at bounding box center [1224, 16] width 73 height 20
